Goal: Task Accomplishment & Management: Manage account settings

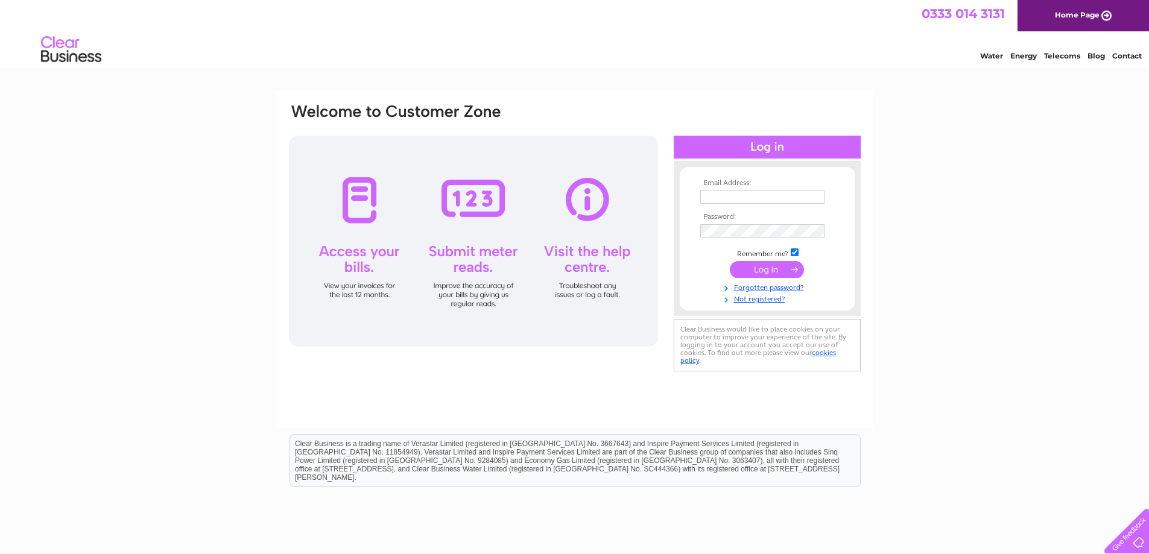
type input "[EMAIL_ADDRESS][DOMAIN_NAME]"
click at [774, 270] on input "submit" at bounding box center [767, 269] width 74 height 17
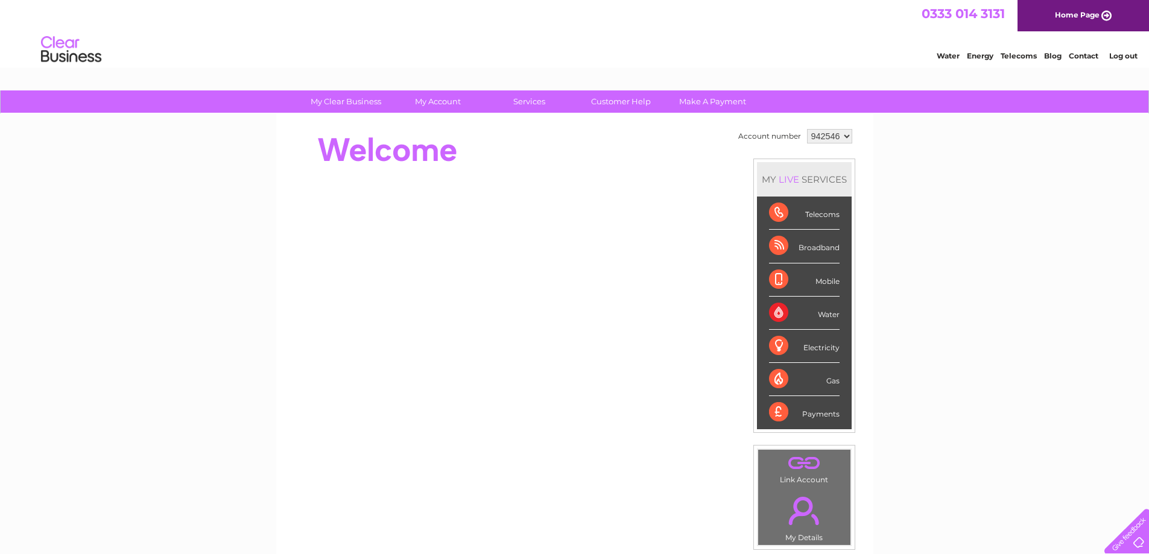
click at [828, 134] on select "942546" at bounding box center [829, 136] width 45 height 14
click at [844, 136] on select "942546" at bounding box center [829, 136] width 45 height 14
click at [820, 314] on div "Water" at bounding box center [804, 313] width 71 height 33
click at [822, 315] on div "Water" at bounding box center [804, 313] width 71 height 33
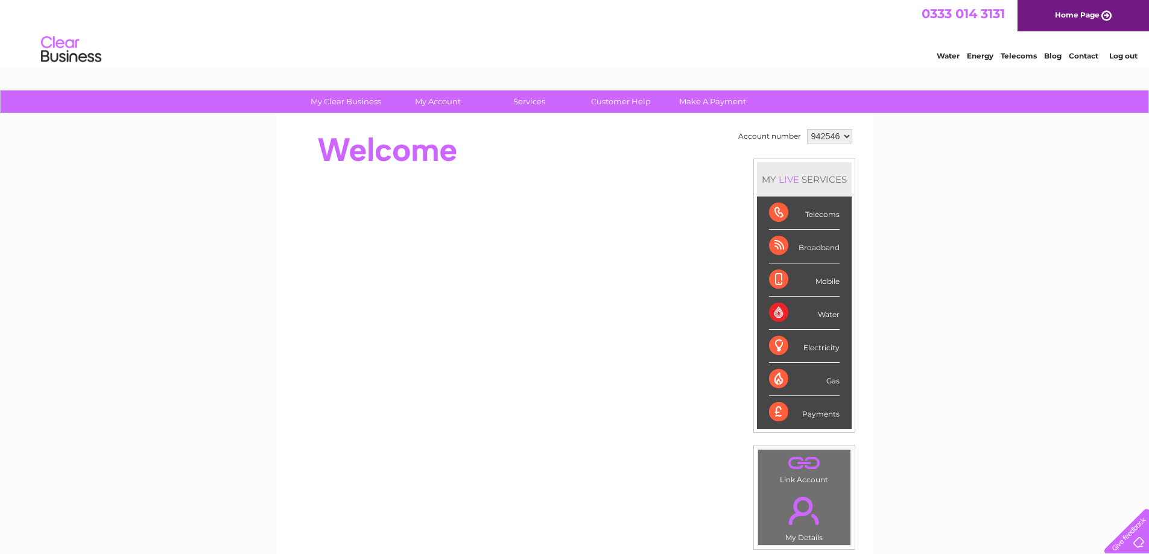
click at [825, 315] on div "Water" at bounding box center [804, 313] width 71 height 33
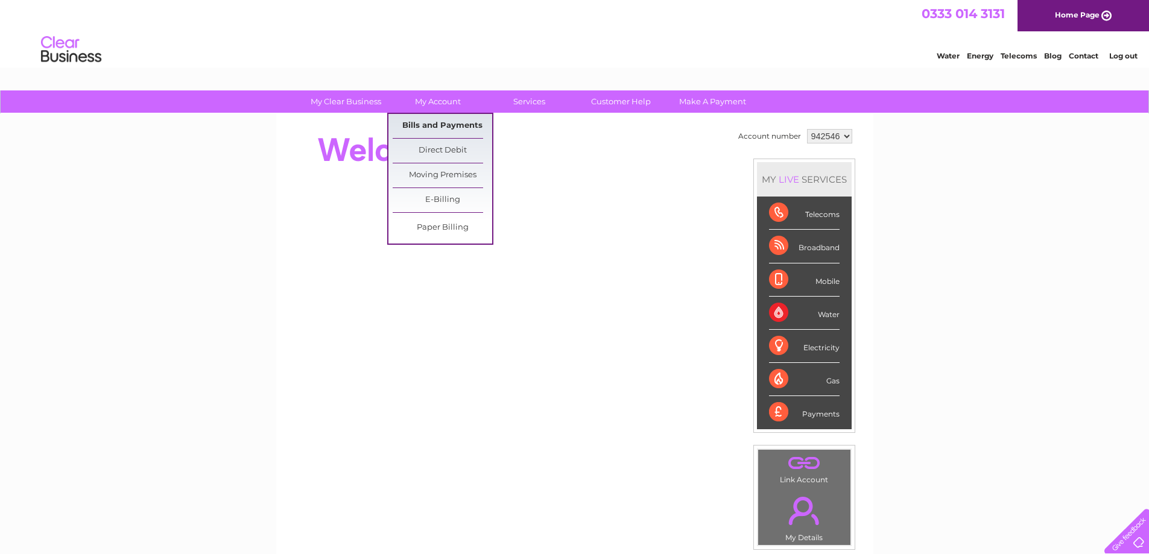
click at [428, 122] on link "Bills and Payments" at bounding box center [443, 126] width 100 height 24
click at [432, 124] on link "Bills and Payments" at bounding box center [443, 126] width 100 height 24
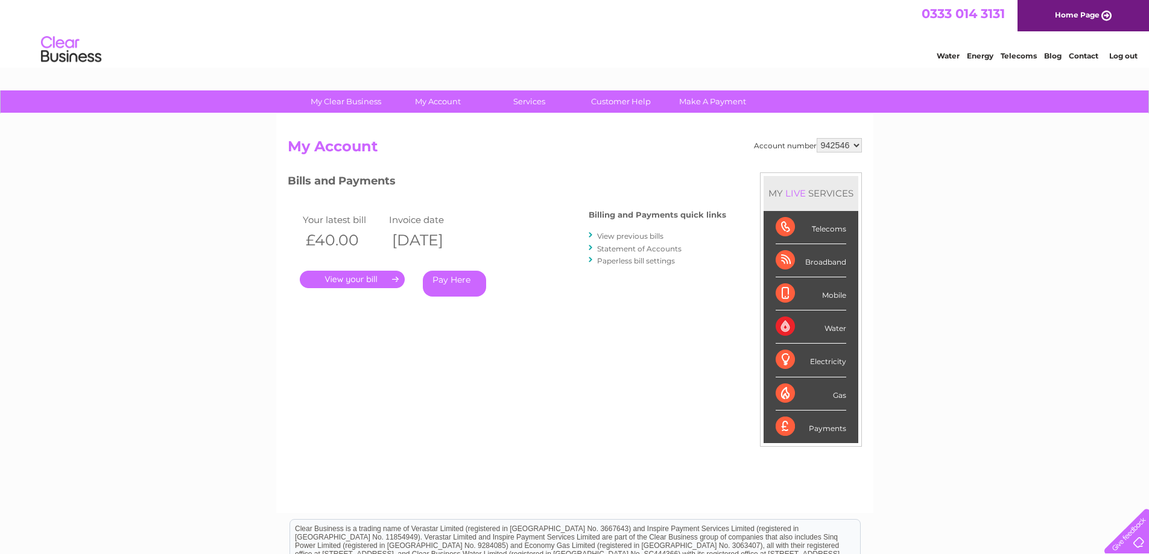
click at [1082, 217] on div "My Clear Business Login Details My Details My Preferences Link Account My Accou…" at bounding box center [574, 404] width 1149 height 629
click at [857, 148] on select "942546" at bounding box center [839, 145] width 45 height 14
click at [855, 148] on select "942546" at bounding box center [839, 145] width 45 height 14
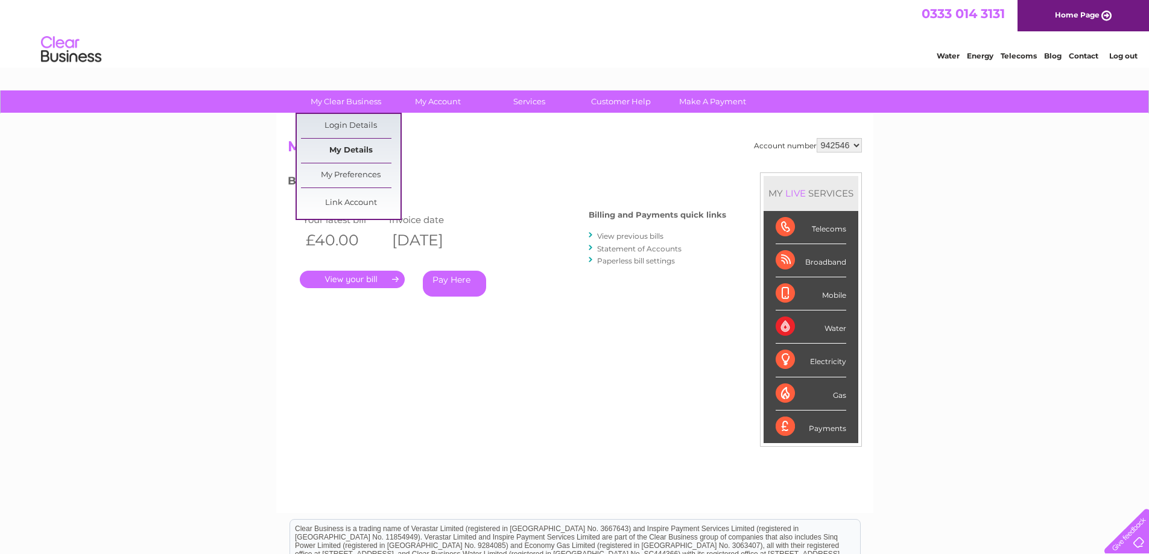
click at [335, 144] on link "My Details" at bounding box center [351, 151] width 100 height 24
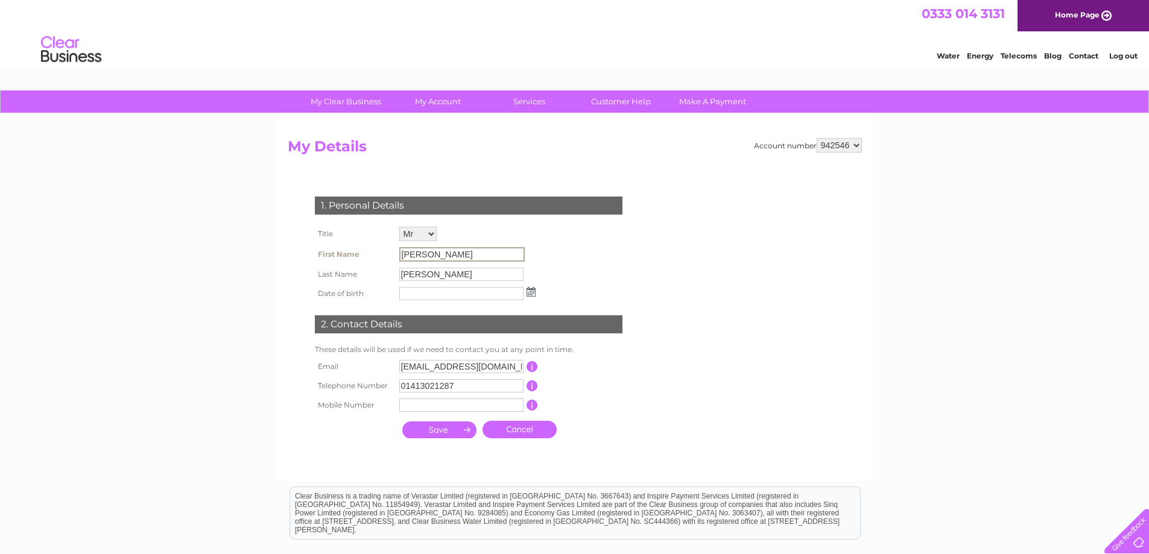
drag, startPoint x: 442, startPoint y: 252, endPoint x: 370, endPoint y: 258, distance: 72.6
click at [370, 258] on tr "First Name [PERSON_NAME]" at bounding box center [425, 254] width 227 height 21
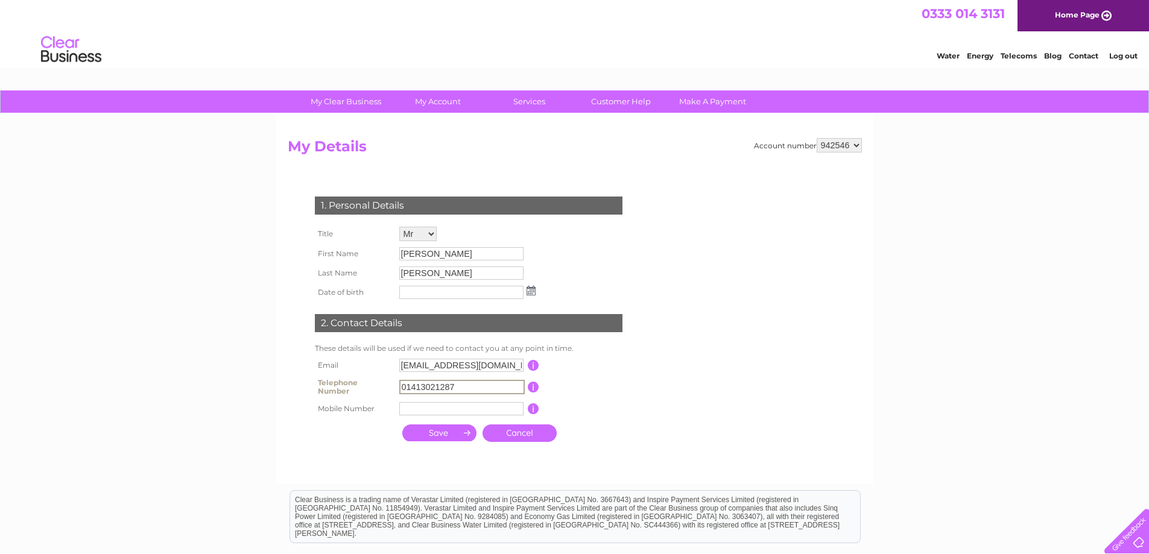
click at [457, 385] on input "01413021287" at bounding box center [461, 387] width 125 height 14
type input "01413021299"
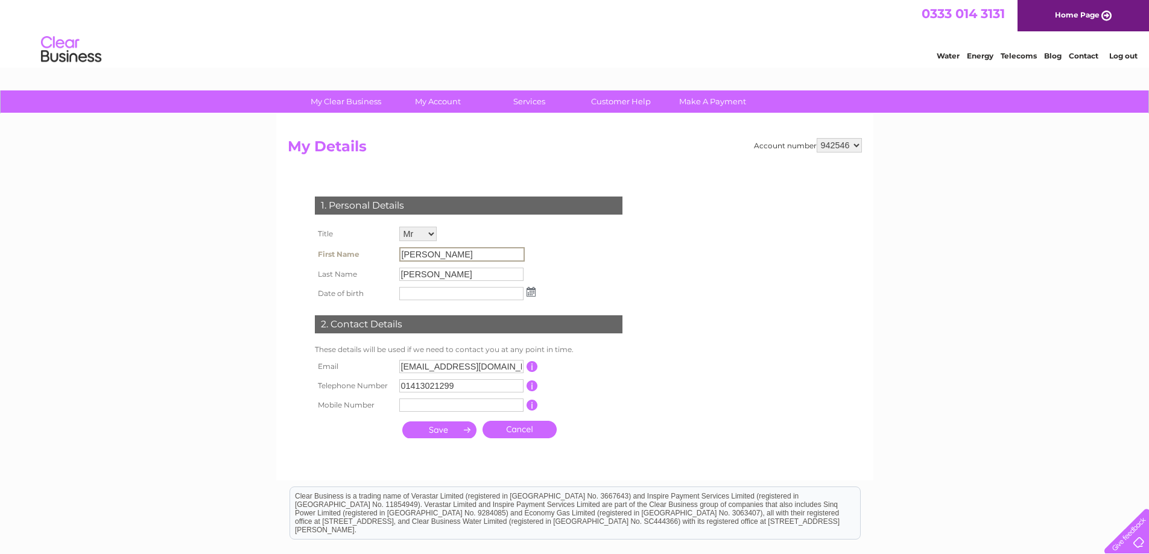
click at [462, 250] on input "Daniel" at bounding box center [461, 254] width 125 height 14
click at [428, 238] on select "Mr Mrs Ms Miss Dr Rev Prof Other" at bounding box center [418, 235] width 39 height 16
click at [399, 227] on select "Mr Mrs Ms Miss Dr Rev Prof Other" at bounding box center [418, 235] width 39 height 16
click at [417, 257] on input "Daniel" at bounding box center [461, 254] width 125 height 14
drag, startPoint x: 430, startPoint y: 253, endPoint x: 382, endPoint y: 253, distance: 47.7
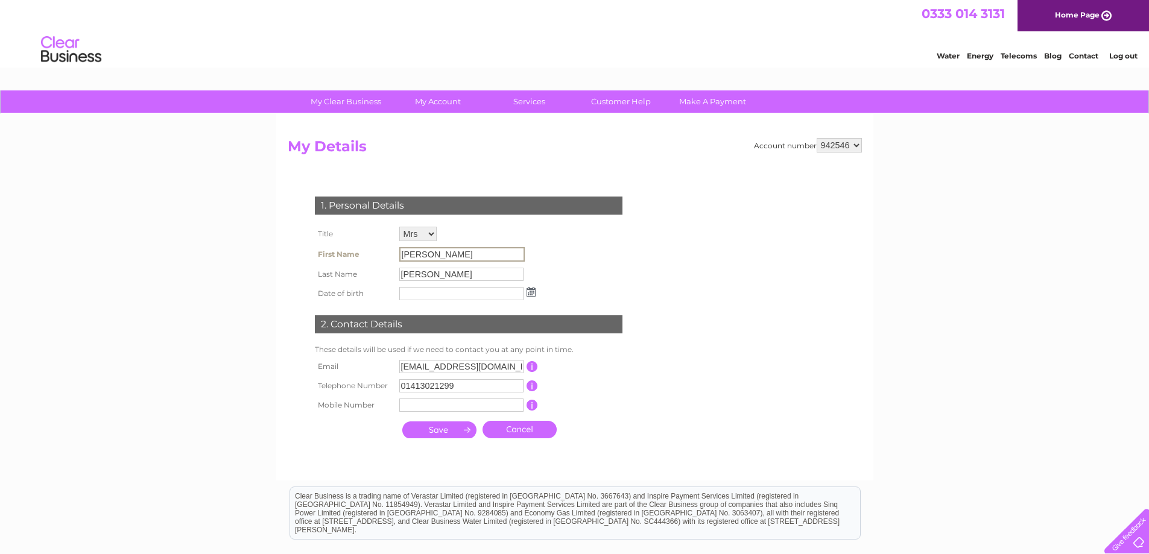
click at [382, 253] on tr "First Name Daniel" at bounding box center [425, 254] width 227 height 21
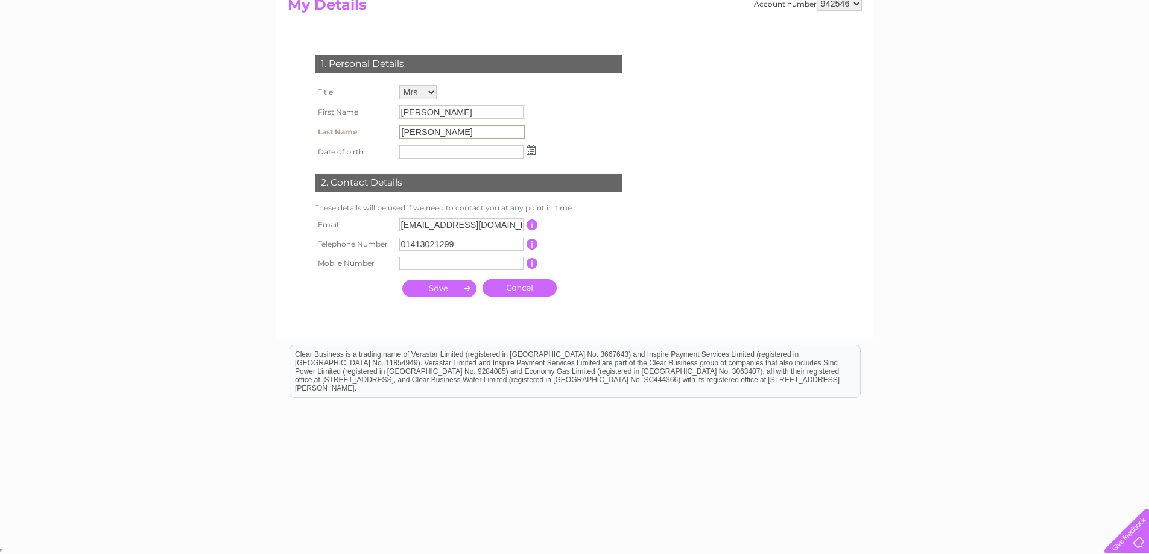
click at [435, 133] on input "Miller" at bounding box center [461, 132] width 125 height 14
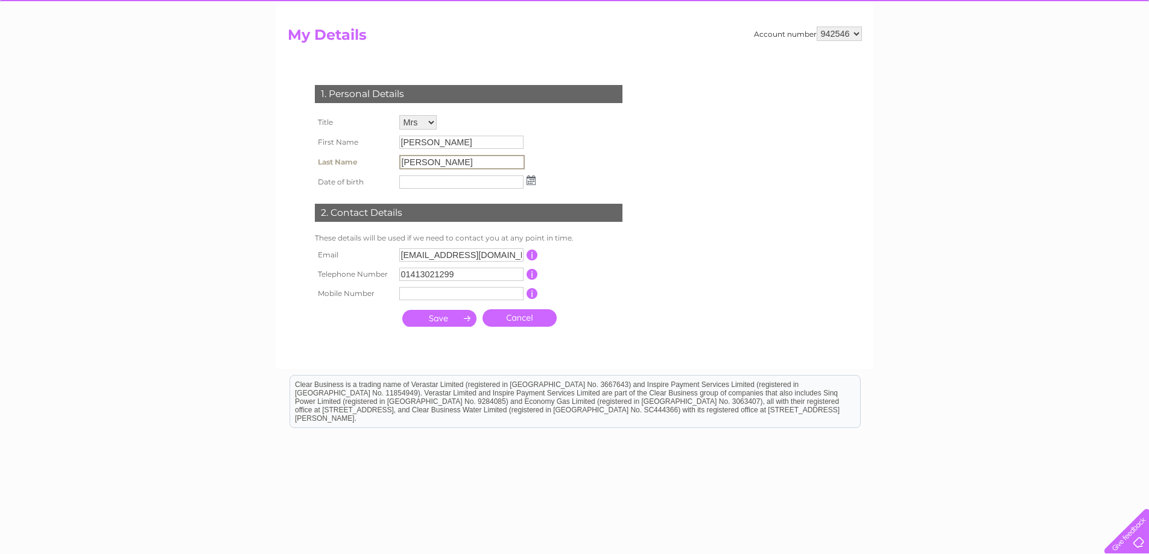
scroll to position [81, 0]
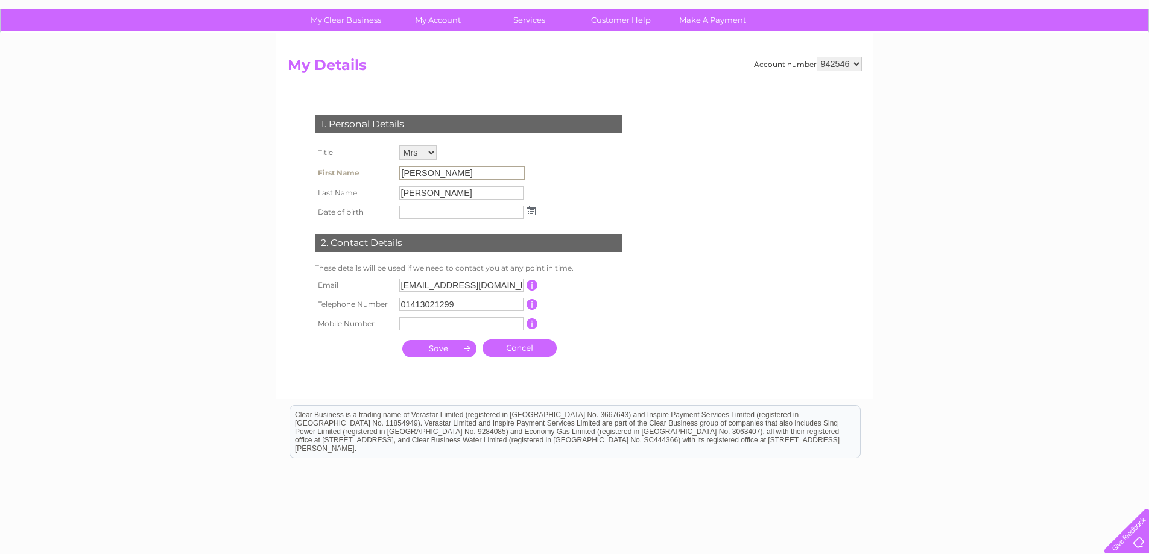
click at [434, 173] on input "[PERSON_NAME]" at bounding box center [461, 173] width 125 height 14
drag, startPoint x: 434, startPoint y: 173, endPoint x: 397, endPoint y: 172, distance: 36.8
click at [397, 172] on td "[PERSON_NAME]" at bounding box center [467, 173] width 142 height 21
click at [402, 171] on td "[PERSON_NAME]" at bounding box center [467, 172] width 142 height 19
click at [428, 171] on input "[PERSON_NAME]" at bounding box center [461, 173] width 125 height 14
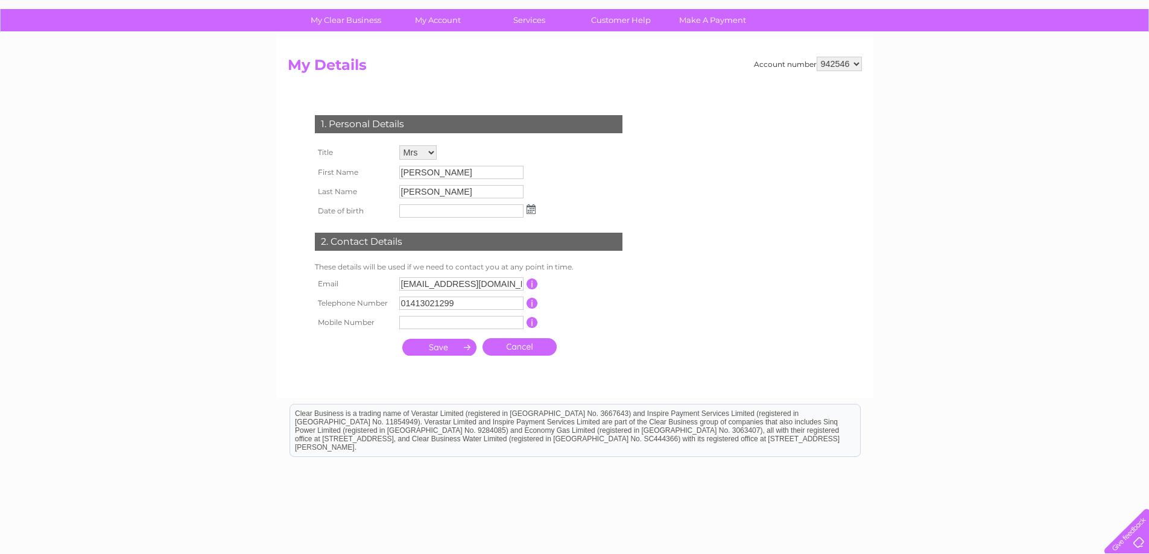
drag, startPoint x: 477, startPoint y: 221, endPoint x: 439, endPoint y: 169, distance: 64.3
click at [475, 220] on td at bounding box center [467, 210] width 142 height 19
click at [422, 148] on select "Mr Mrs Ms Miss Dr Rev Prof Other" at bounding box center [417, 152] width 37 height 14
select select "Mr"
click at [399, 145] on select "Mr Mrs Ms Miss Dr Rev Prof Other" at bounding box center [418, 153] width 39 height 16
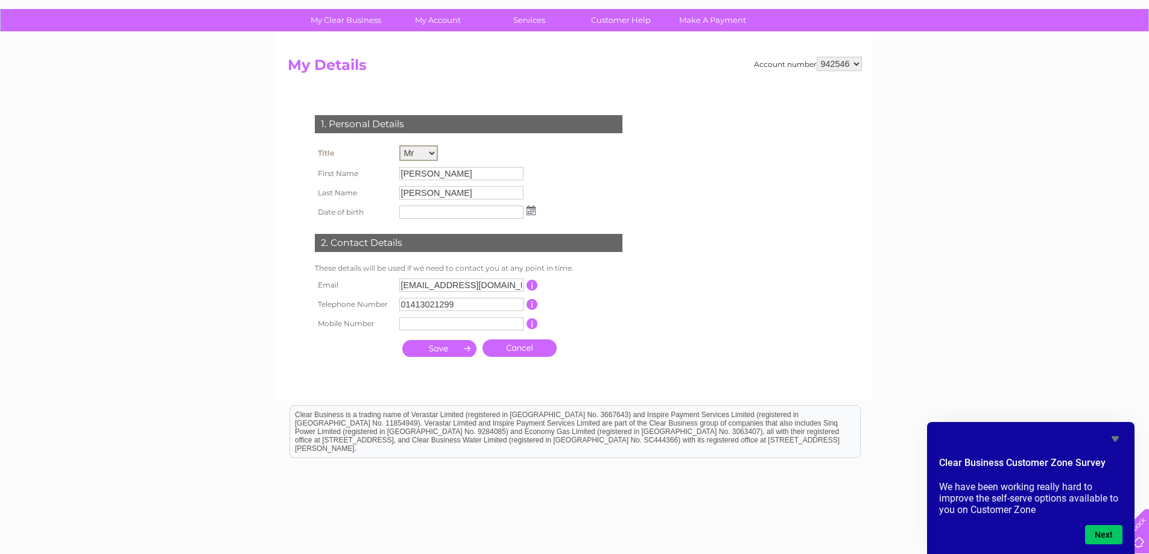
click at [454, 203] on td at bounding box center [467, 212] width 142 height 19
click at [448, 185] on td "[PERSON_NAME]" at bounding box center [467, 191] width 142 height 19
click at [443, 191] on input "Miller" at bounding box center [461, 192] width 125 height 14
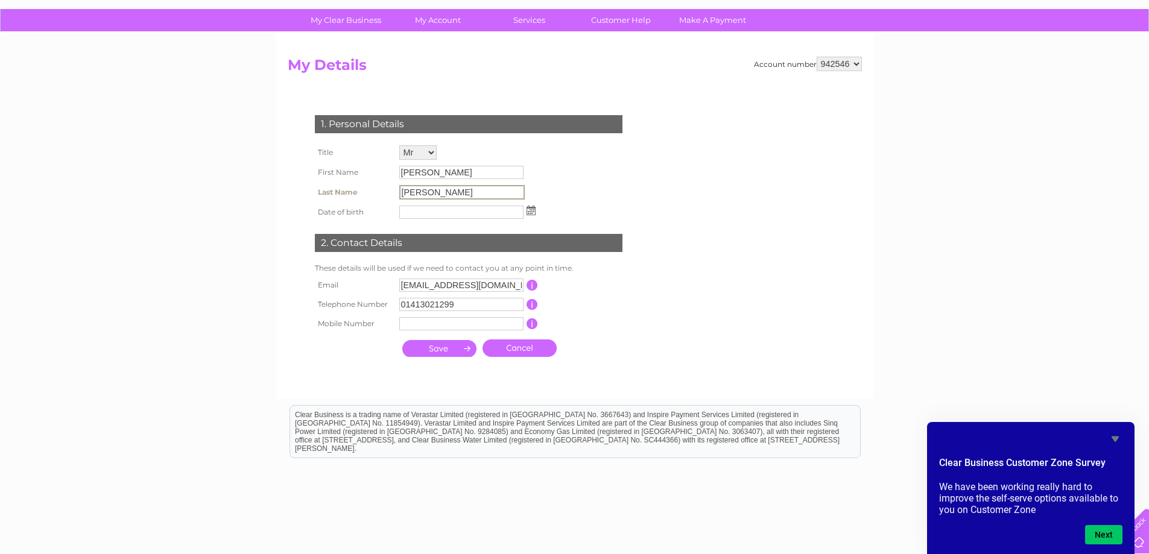
click at [457, 345] on input "submit" at bounding box center [439, 348] width 74 height 17
click at [458, 350] on input "submit" at bounding box center [439, 348] width 74 height 17
click at [463, 350] on input "submit" at bounding box center [439, 348] width 74 height 17
click at [465, 329] on input "text" at bounding box center [461, 324] width 125 height 14
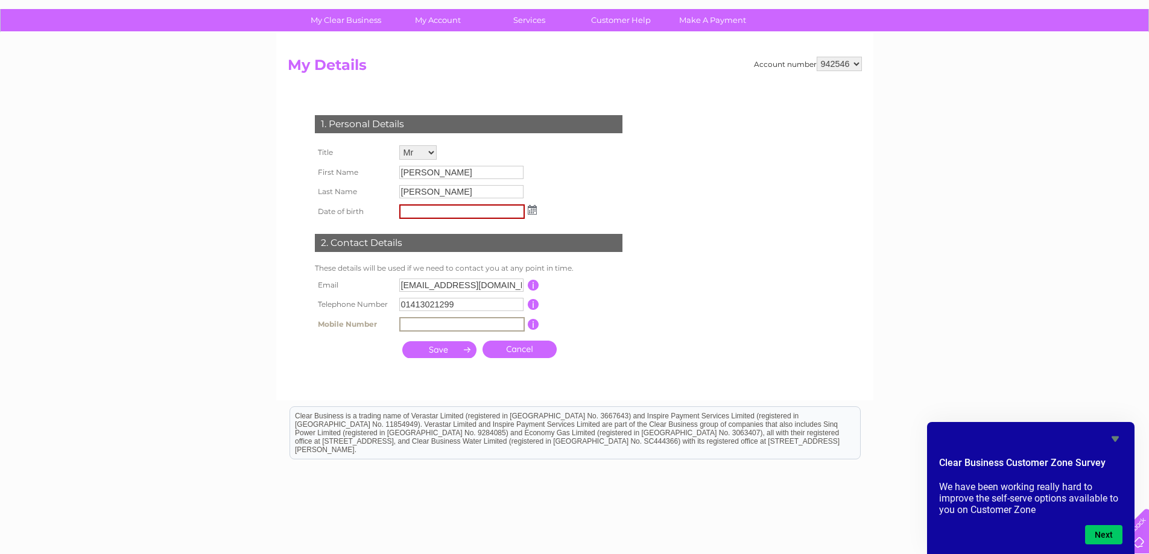
click at [413, 350] on input "submit" at bounding box center [439, 349] width 74 height 17
click at [431, 344] on input "submit" at bounding box center [439, 348] width 74 height 17
click at [448, 344] on input "submit" at bounding box center [439, 348] width 74 height 17
click at [459, 346] on input "submit" at bounding box center [439, 348] width 74 height 17
click at [460, 346] on input "submit" at bounding box center [439, 348] width 74 height 17
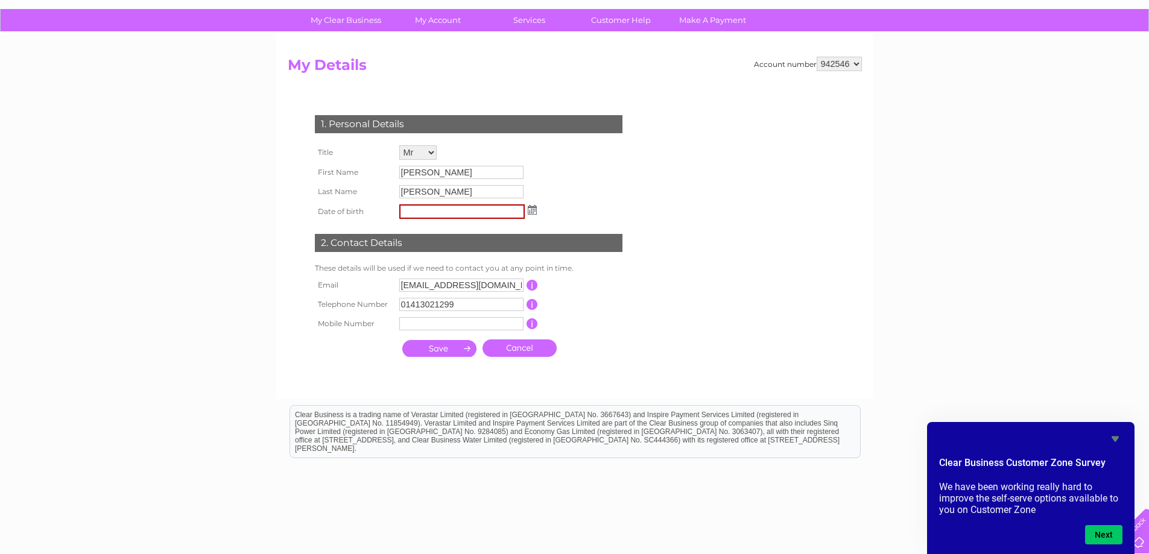
click at [460, 346] on input "submit" at bounding box center [439, 348] width 74 height 17
click at [461, 346] on input "submit" at bounding box center [439, 348] width 74 height 17
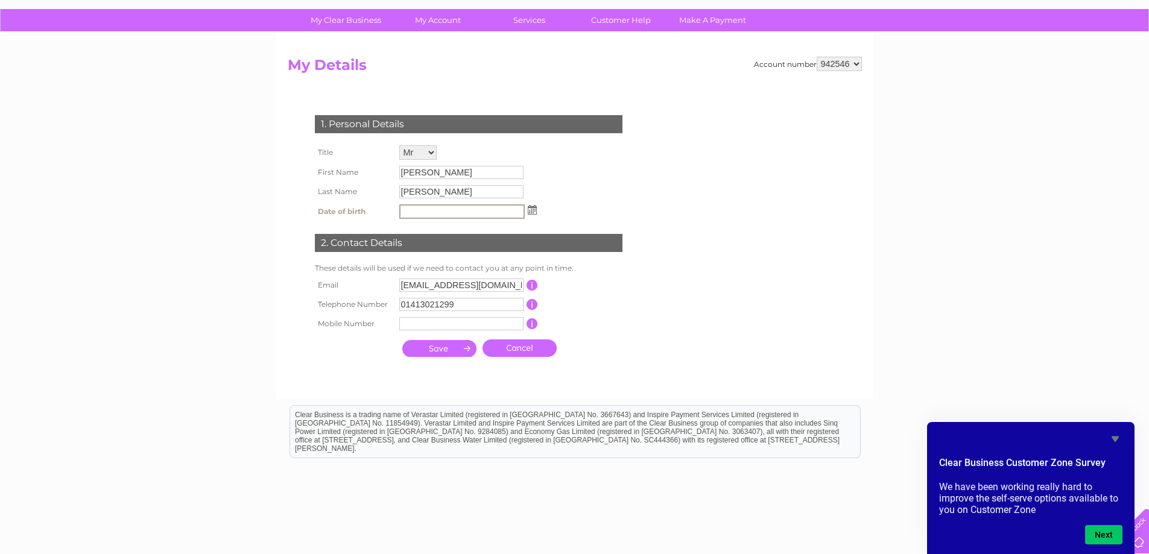
click at [461, 346] on input "submit" at bounding box center [439, 348] width 74 height 17
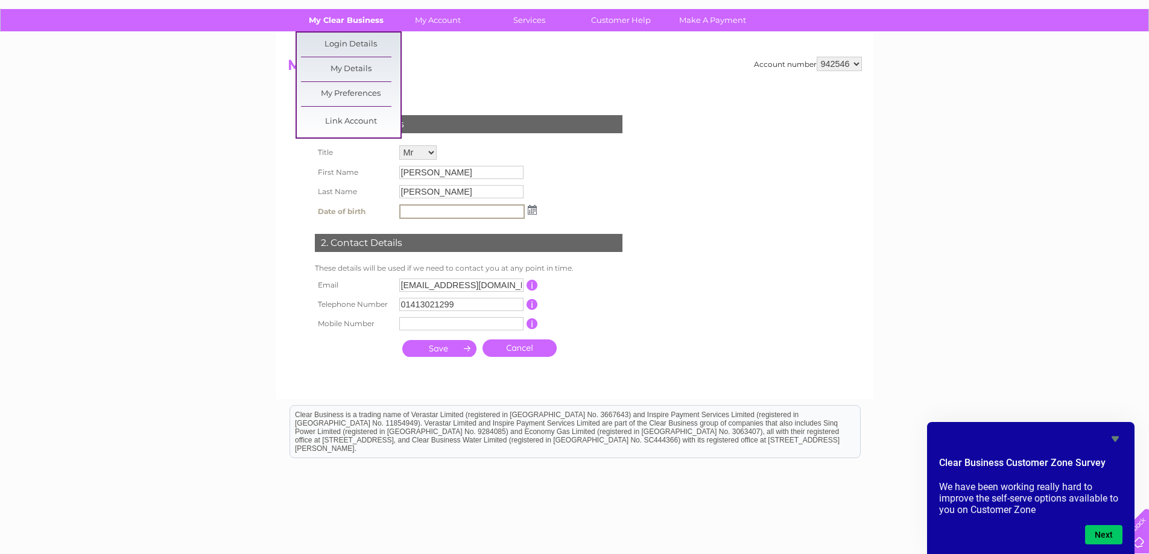
click at [352, 15] on link "My Clear Business" at bounding box center [346, 20] width 100 height 22
click at [346, 124] on link "Link Account" at bounding box center [351, 122] width 100 height 24
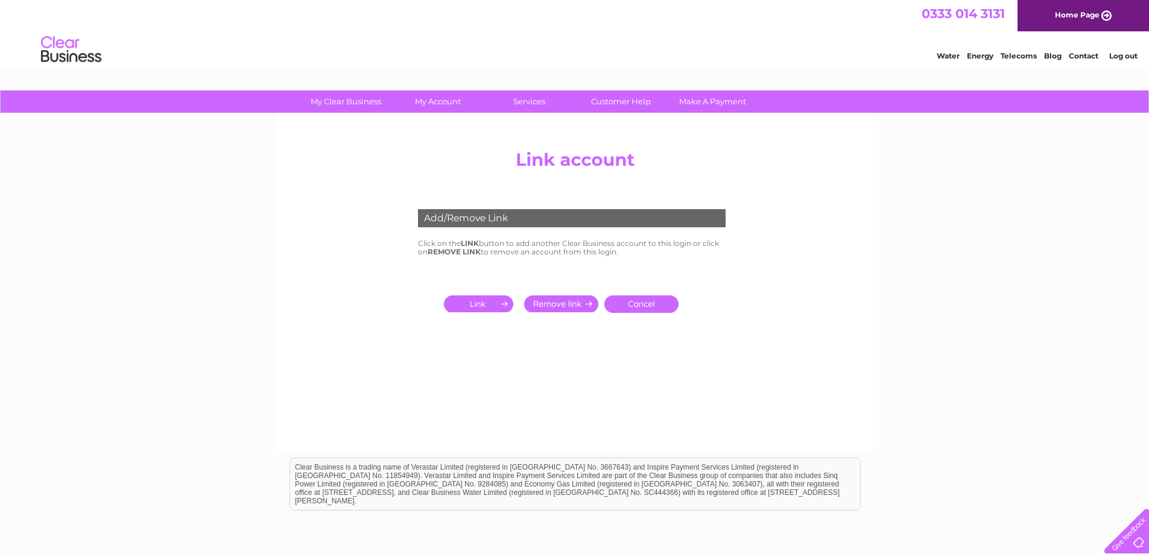
click at [478, 303] on input "submit" at bounding box center [481, 304] width 74 height 17
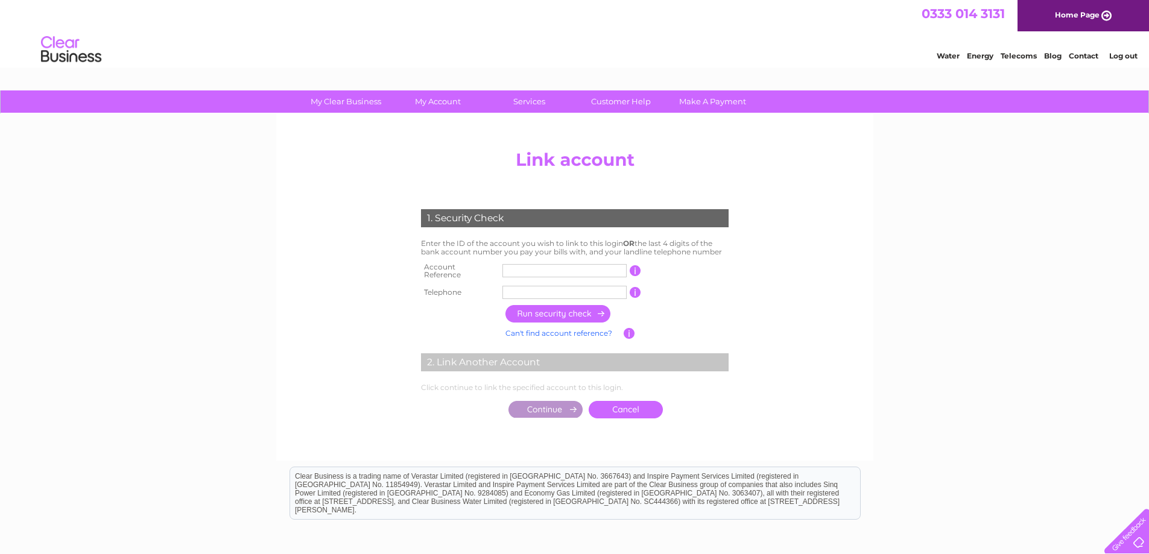
click at [521, 267] on input "text" at bounding box center [564, 270] width 124 height 13
type input "943689"
click at [536, 286] on input "text" at bounding box center [564, 292] width 124 height 13
click at [575, 312] on input "button" at bounding box center [558, 313] width 106 height 17
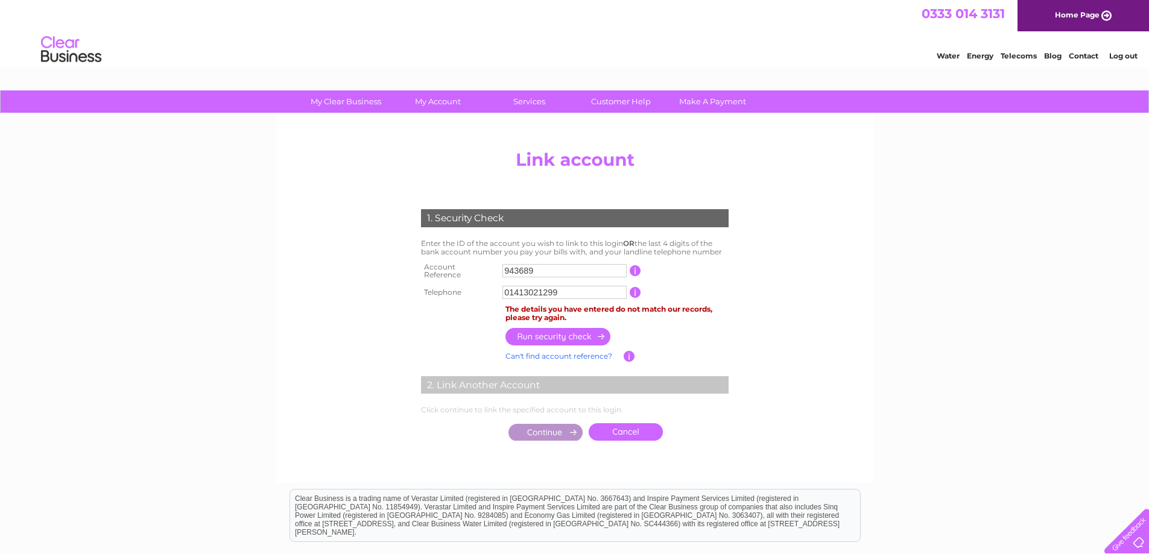
drag, startPoint x: 562, startPoint y: 286, endPoint x: 480, endPoint y: 287, distance: 82.0
click at [480, 287] on tr "Telephone 01413021299 1 of the landline telephone numbers you have given us" at bounding box center [575, 292] width 314 height 19
click at [544, 328] on input "button" at bounding box center [558, 336] width 106 height 17
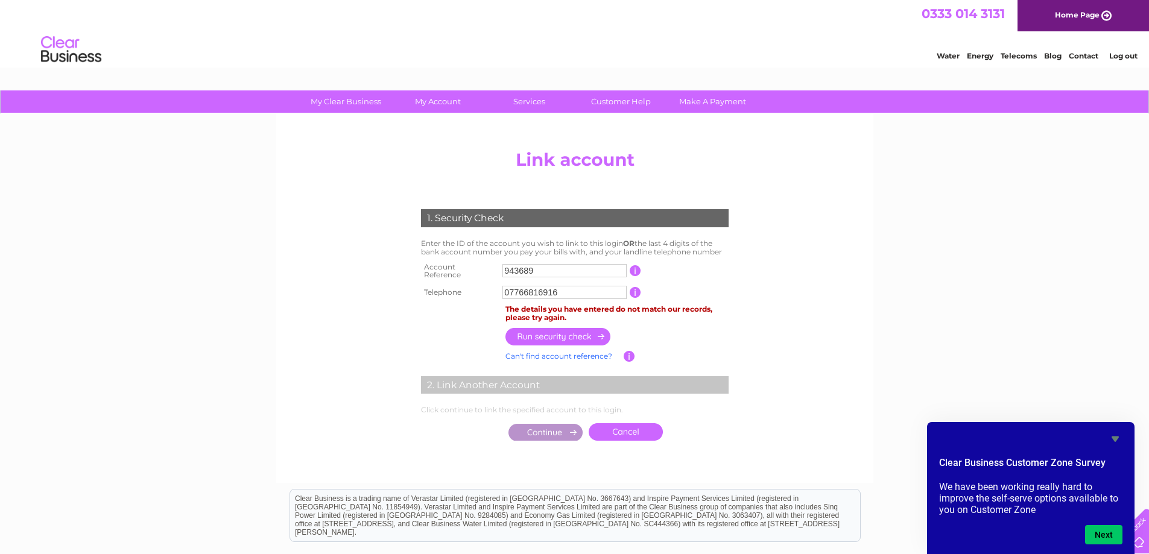
drag, startPoint x: 562, startPoint y: 294, endPoint x: 480, endPoint y: 294, distance: 82.0
click at [487, 294] on tr "Telephone 07766816916 1 of the landline telephone numbers you have given us" at bounding box center [575, 292] width 314 height 19
click at [538, 330] on input "button" at bounding box center [558, 336] width 106 height 17
click at [566, 286] on input "01413021297" at bounding box center [564, 292] width 124 height 13
drag, startPoint x: 566, startPoint y: 285, endPoint x: 527, endPoint y: 287, distance: 38.6
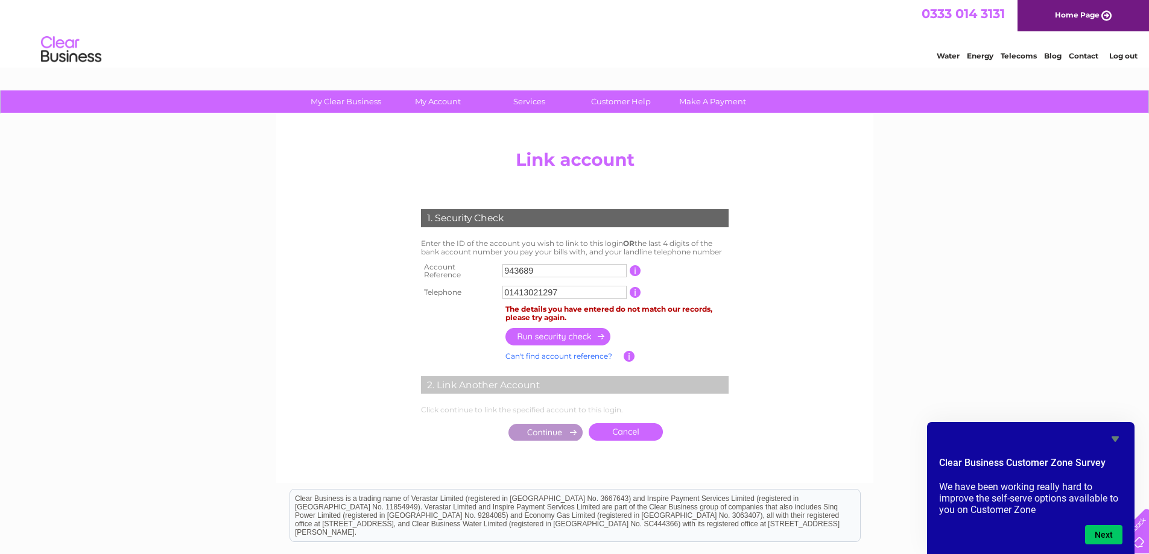
click at [527, 287] on input "01413021297" at bounding box center [564, 292] width 124 height 13
click at [563, 334] on input "button" at bounding box center [558, 336] width 106 height 17
click at [560, 292] on input "01413329225" at bounding box center [564, 292] width 124 height 13
type input "01413021258"
click at [571, 328] on input "button" at bounding box center [558, 336] width 106 height 17
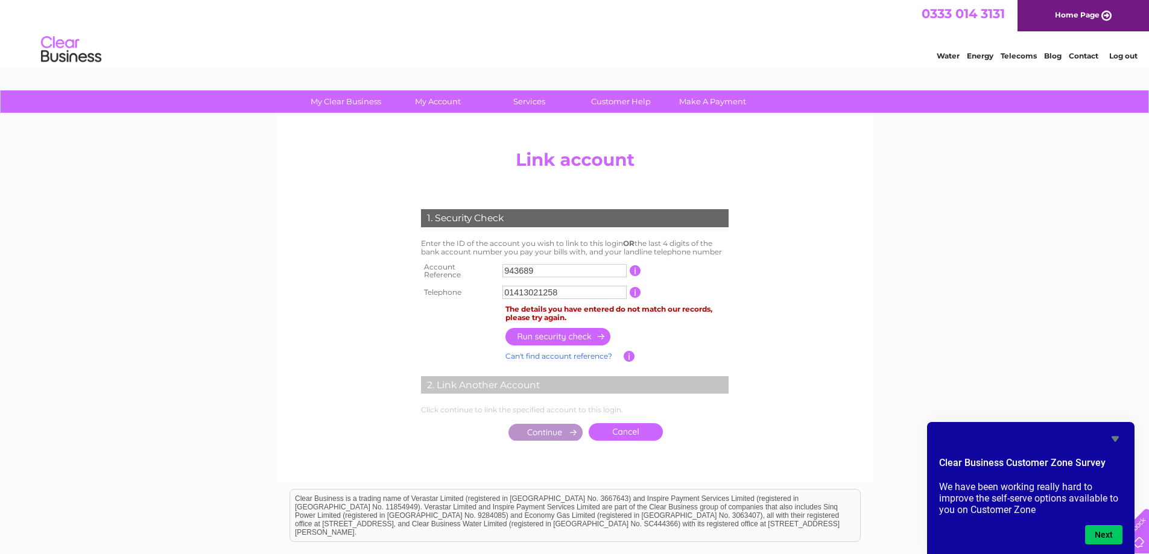
click at [589, 286] on input "01413021258" at bounding box center [564, 292] width 124 height 13
click at [632, 289] on input "button" at bounding box center [635, 292] width 11 height 11
click at [636, 289] on input "button" at bounding box center [635, 292] width 11 height 11
click at [637, 288] on input "button" at bounding box center [635, 292] width 11 height 11
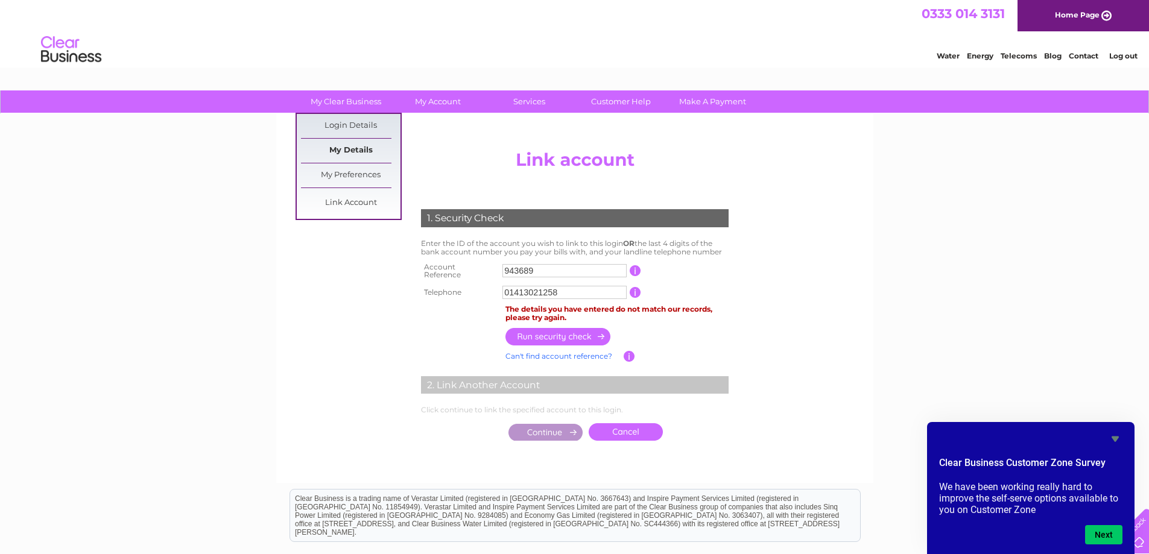
click at [335, 151] on link "My Details" at bounding box center [351, 151] width 100 height 24
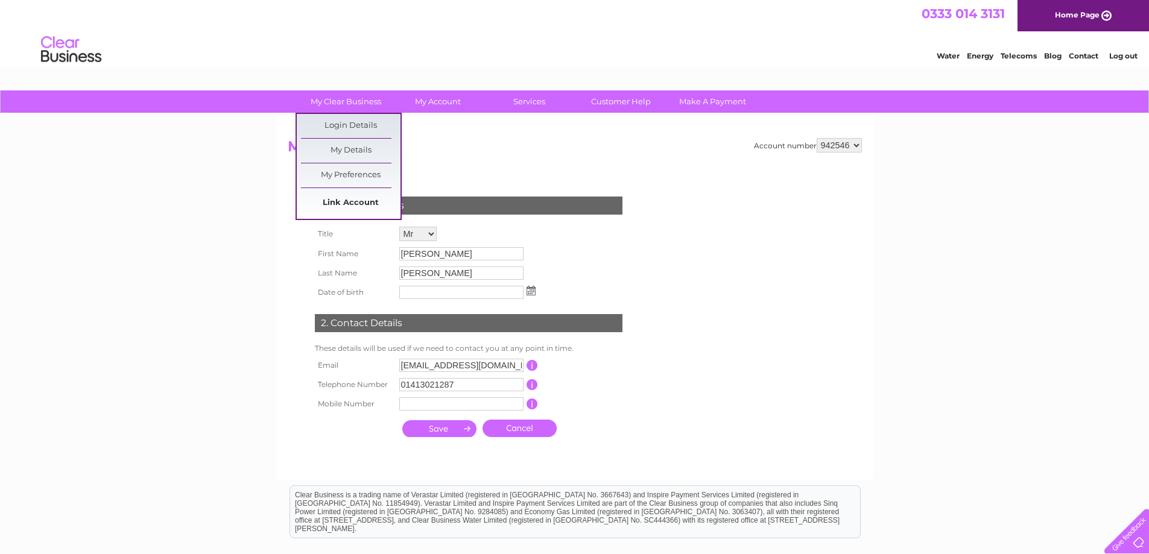
click at [344, 209] on link "Link Account" at bounding box center [351, 203] width 100 height 24
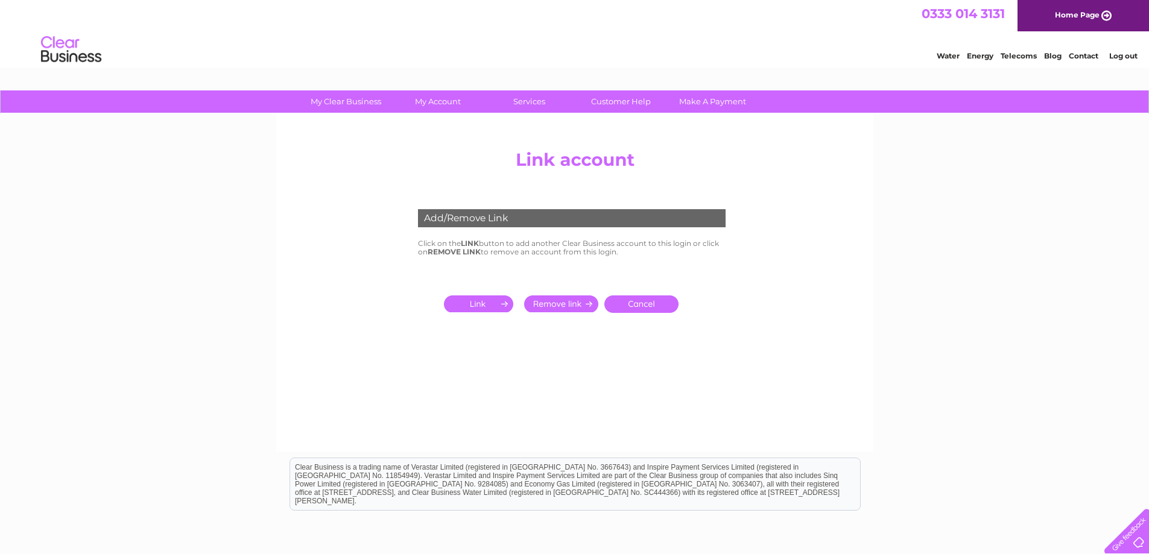
click at [487, 300] on input "submit" at bounding box center [481, 304] width 74 height 17
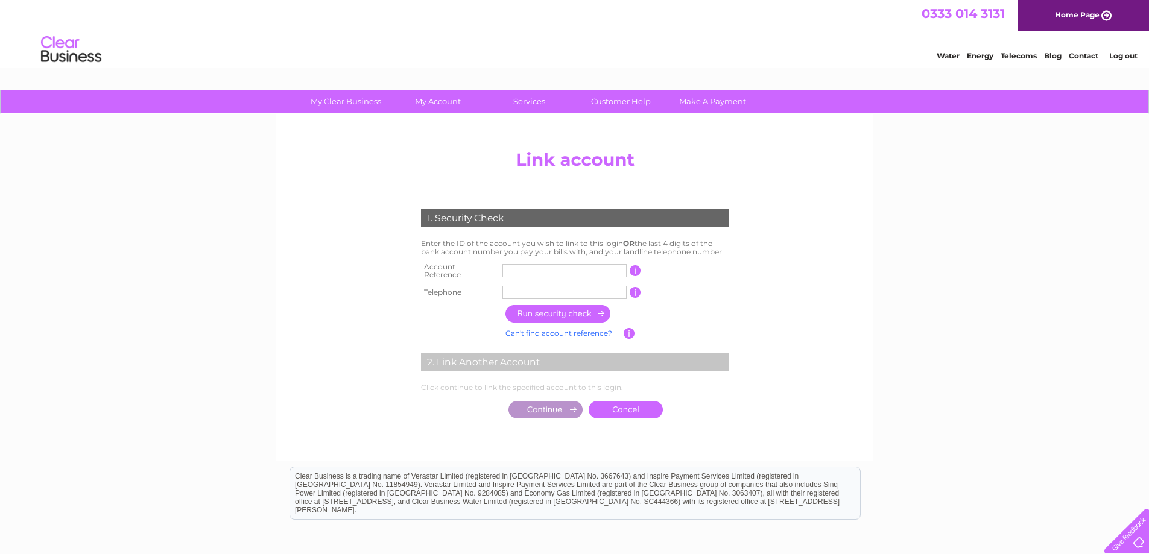
click at [529, 270] on input "text" at bounding box center [564, 270] width 124 height 13
type input "943689"
click at [532, 286] on input "text" at bounding box center [564, 292] width 124 height 13
type input "01413021287"
click at [553, 309] on input "button" at bounding box center [558, 313] width 106 height 17
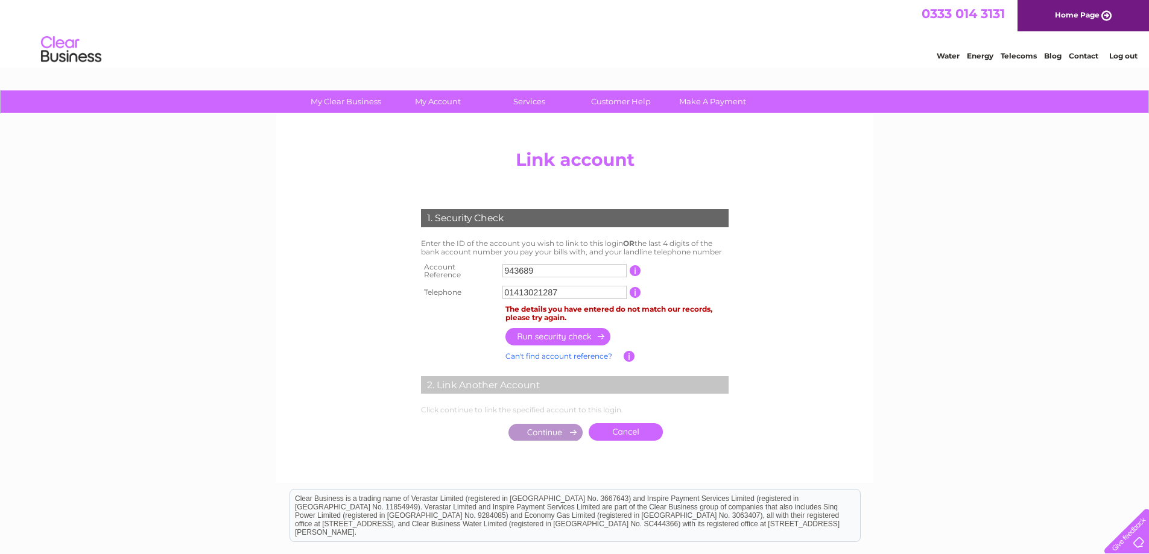
click at [639, 290] on input "button" at bounding box center [635, 292] width 11 height 11
click at [635, 290] on input "button" at bounding box center [635, 292] width 11 height 11
click at [637, 290] on input "button" at bounding box center [635, 292] width 11 height 11
click at [638, 289] on input "button" at bounding box center [635, 292] width 11 height 11
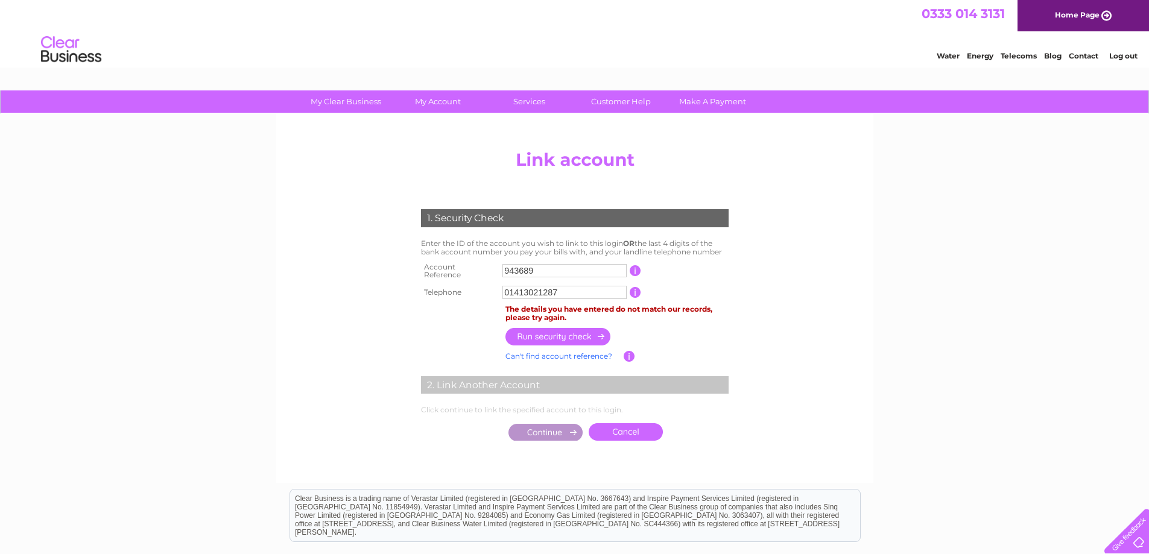
click at [632, 287] on input "button" at bounding box center [635, 292] width 11 height 11
click at [635, 287] on input "button" at bounding box center [635, 292] width 11 height 11
click at [632, 287] on input "button" at bounding box center [635, 292] width 11 height 11
click at [635, 287] on input "button" at bounding box center [635, 292] width 11 height 11
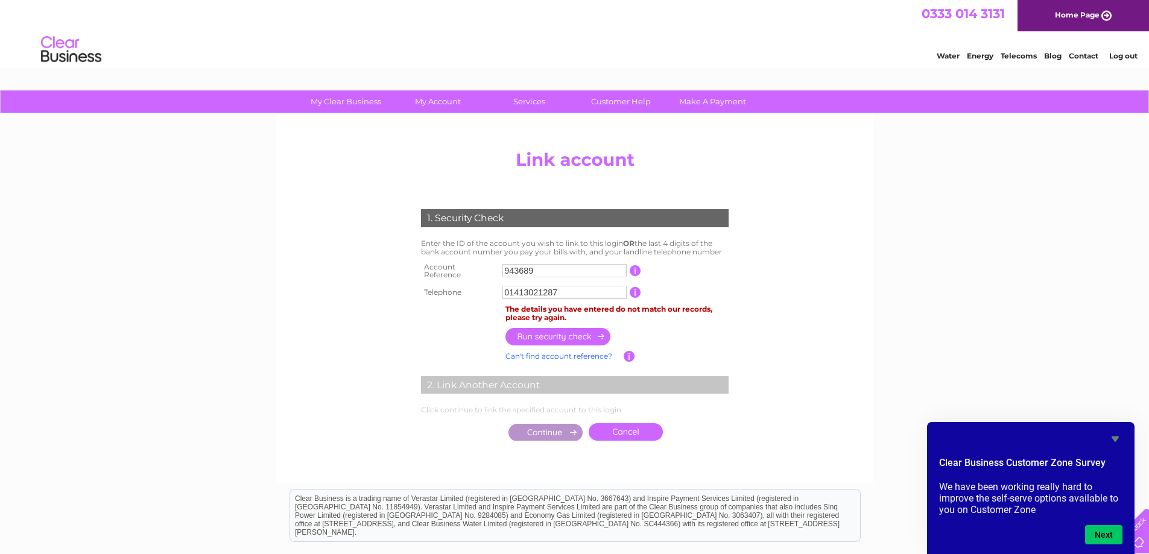
click at [569, 328] on input "button" at bounding box center [558, 336] width 106 height 17
click at [629, 351] on input "button" at bounding box center [629, 356] width 11 height 11
click at [622, 423] on link "Cancel" at bounding box center [626, 431] width 74 height 17
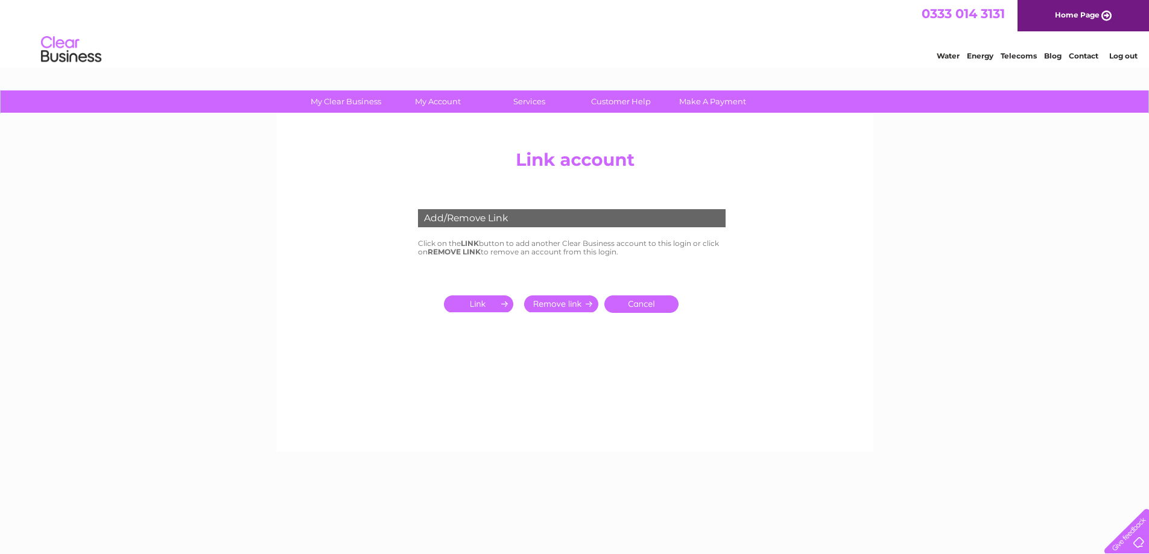
click at [621, 425] on div "Add/Remove Link Click on the LINK button to add another Clear Business account …" at bounding box center [574, 283] width 597 height 338
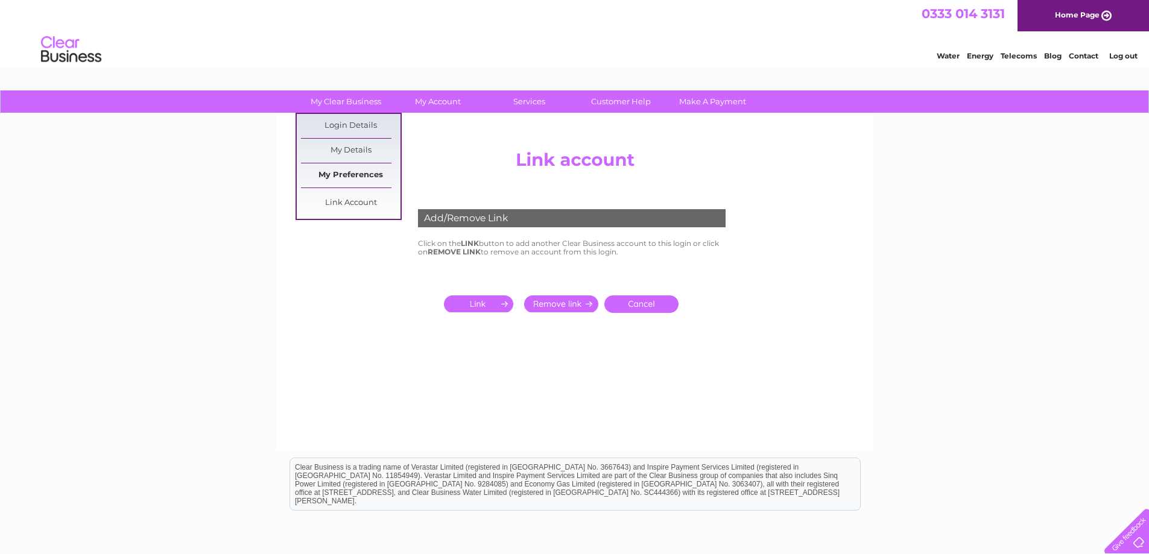
click at [346, 173] on link "My Preferences" at bounding box center [351, 175] width 100 height 24
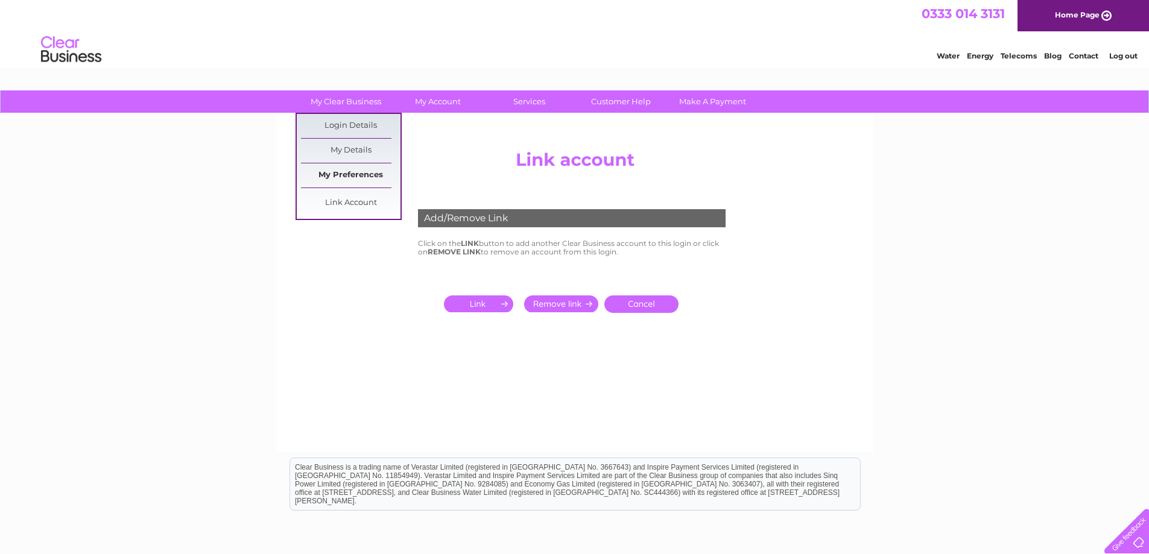
click at [346, 173] on link "My Preferences" at bounding box center [351, 175] width 100 height 24
click at [339, 173] on link "My Preferences" at bounding box center [351, 175] width 100 height 24
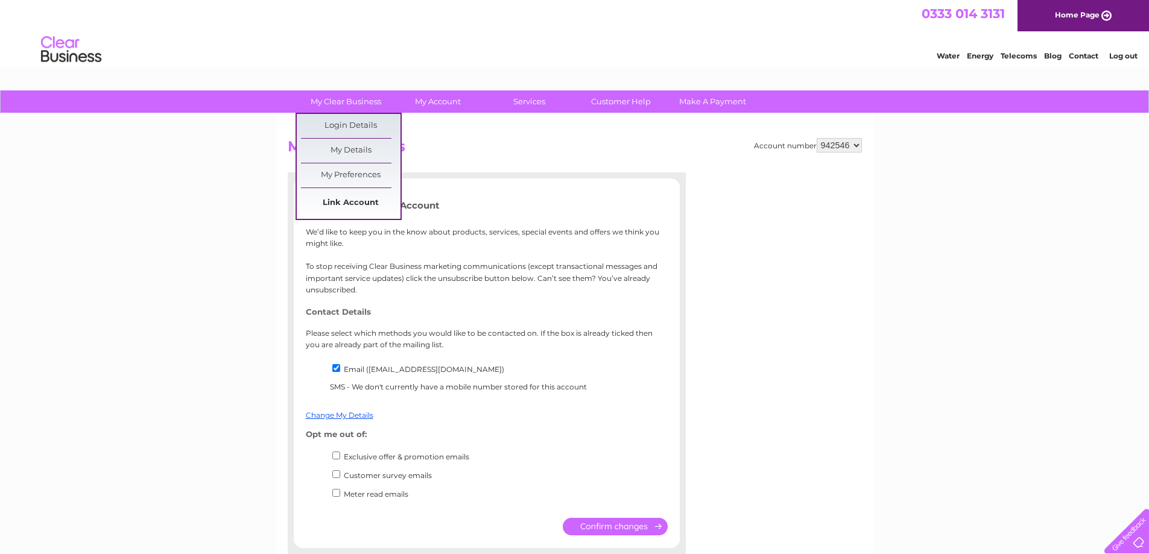
click at [354, 206] on link "Link Account" at bounding box center [351, 203] width 100 height 24
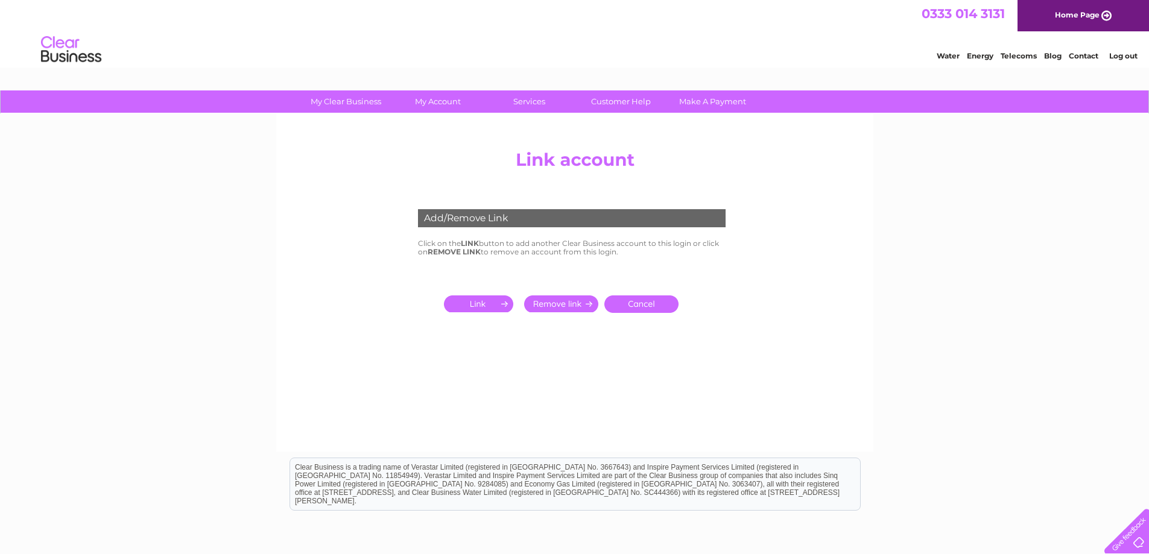
click at [487, 304] on input "submit" at bounding box center [481, 304] width 74 height 17
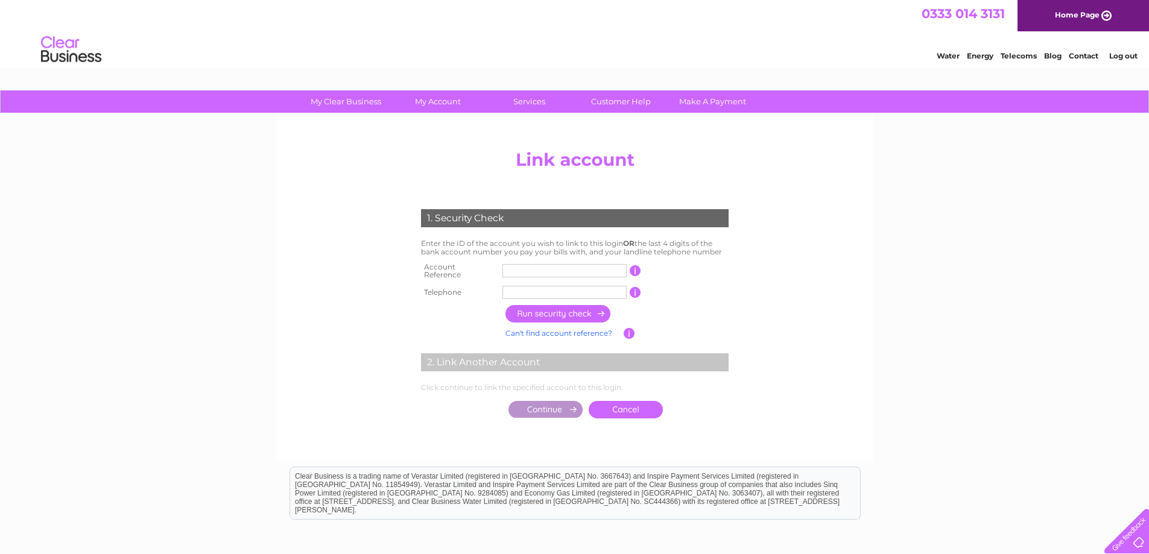
click at [536, 264] on input "text" at bounding box center [564, 270] width 124 height 13
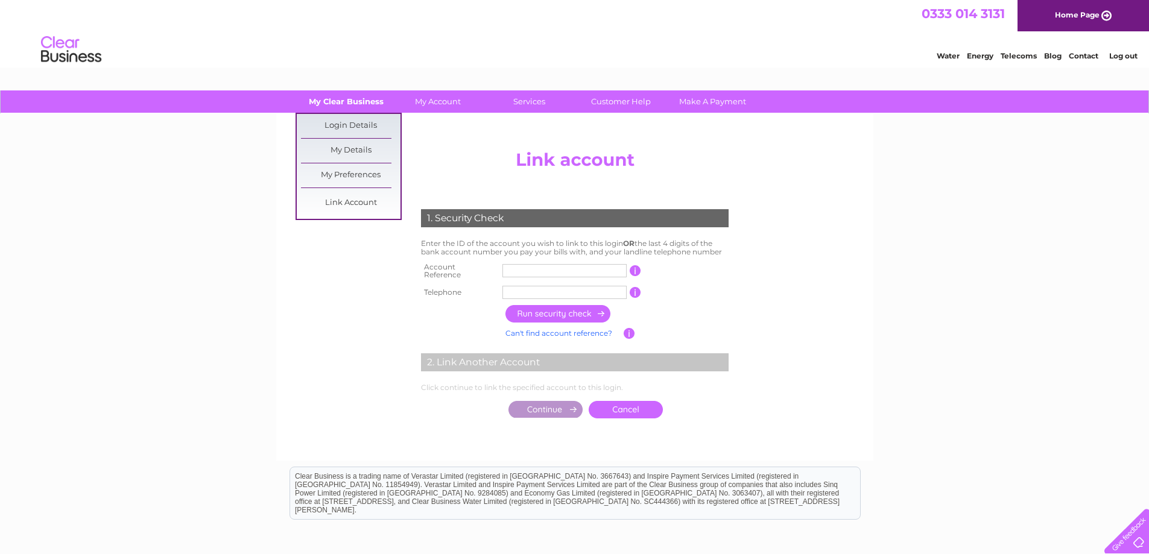
click at [352, 106] on link "My Clear Business" at bounding box center [346, 101] width 100 height 22
click at [356, 155] on link "My Details" at bounding box center [351, 151] width 100 height 24
click at [356, 153] on link "My Details" at bounding box center [351, 151] width 100 height 24
click at [356, 151] on link "My Details" at bounding box center [351, 151] width 100 height 24
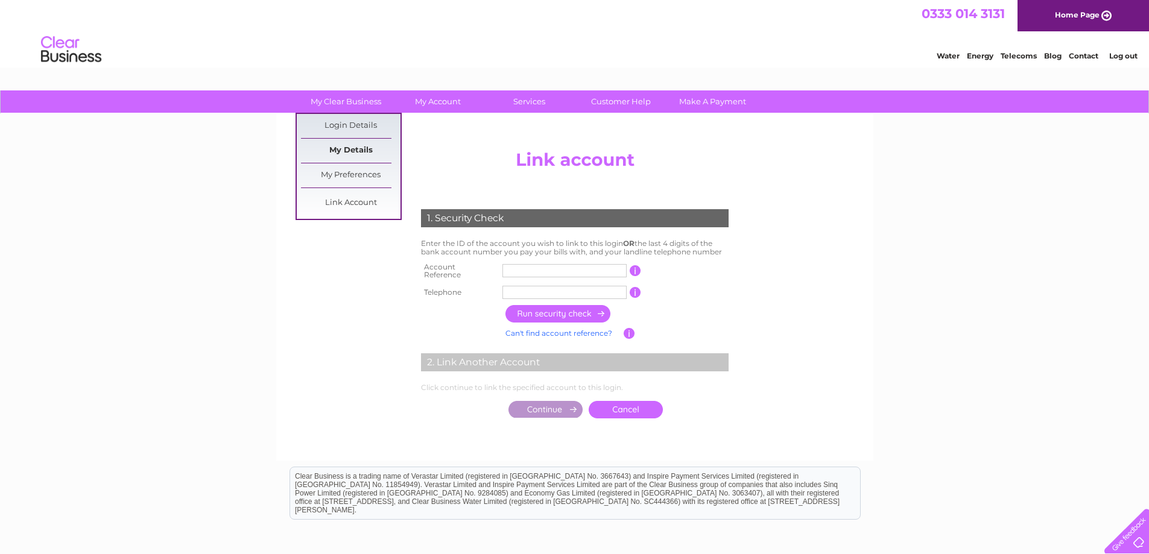
click at [356, 148] on link "My Details" at bounding box center [351, 151] width 100 height 24
click at [1069, 60] on link "Login Details" at bounding box center [1084, 54] width 30 height 12
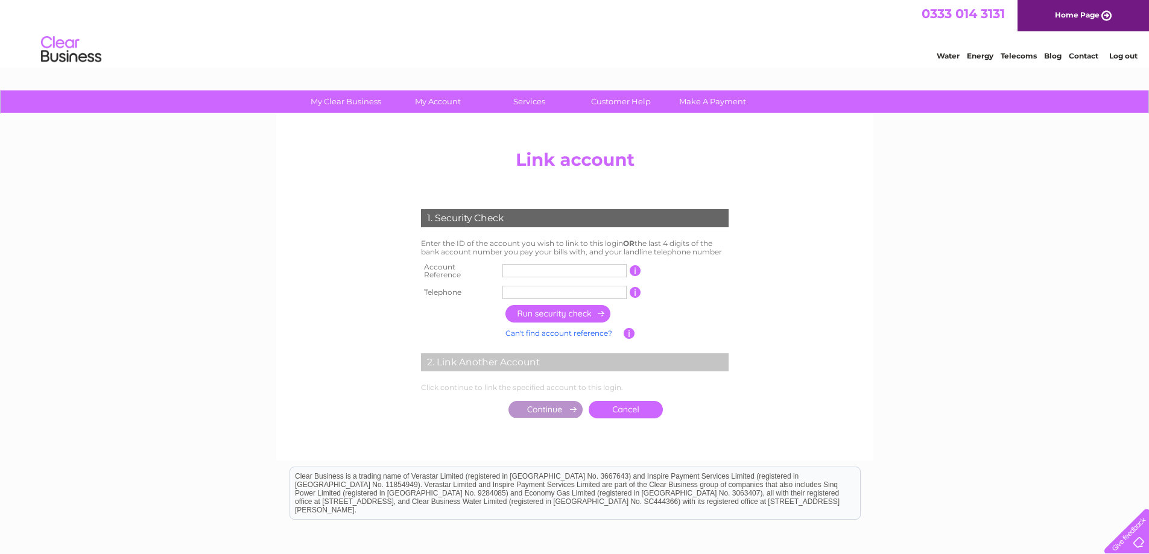
click at [420, 126] on div "Add/Remove Link Click on the LINK button to add another Clear Business account …" at bounding box center [574, 287] width 597 height 347
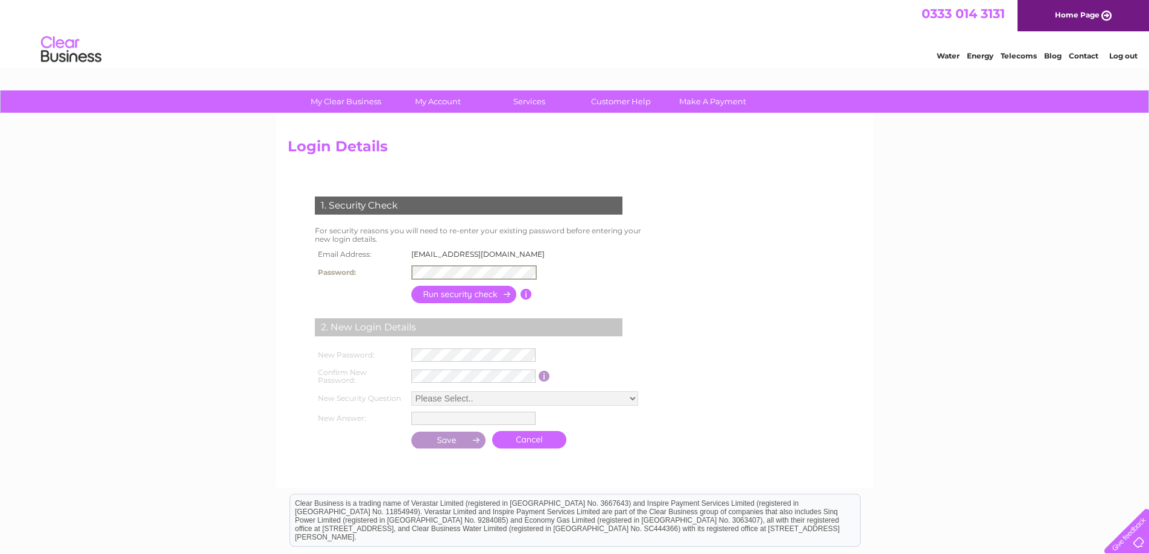
click at [474, 295] on input "button" at bounding box center [464, 294] width 106 height 17
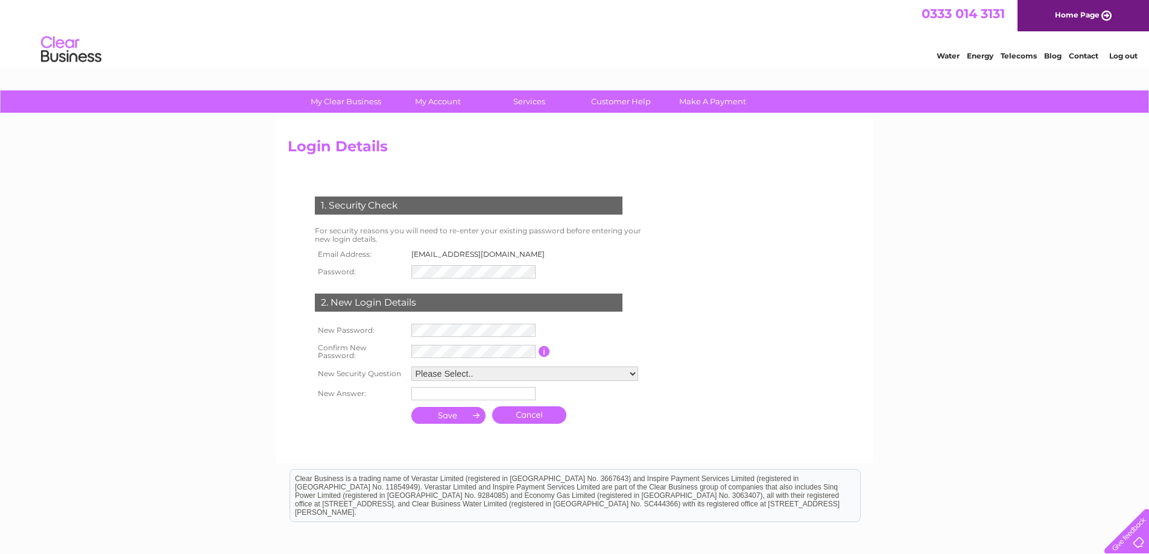
click at [442, 410] on input "submit" at bounding box center [448, 415] width 75 height 17
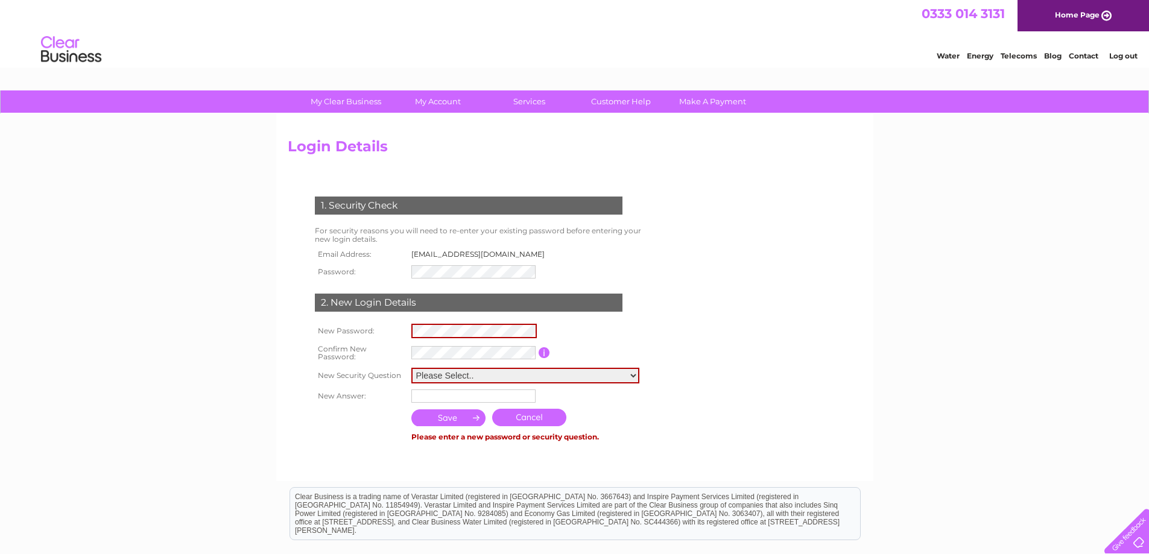
click at [536, 419] on link "Cancel" at bounding box center [529, 417] width 74 height 17
click at [536, 418] on link "Cancel" at bounding box center [529, 417] width 74 height 17
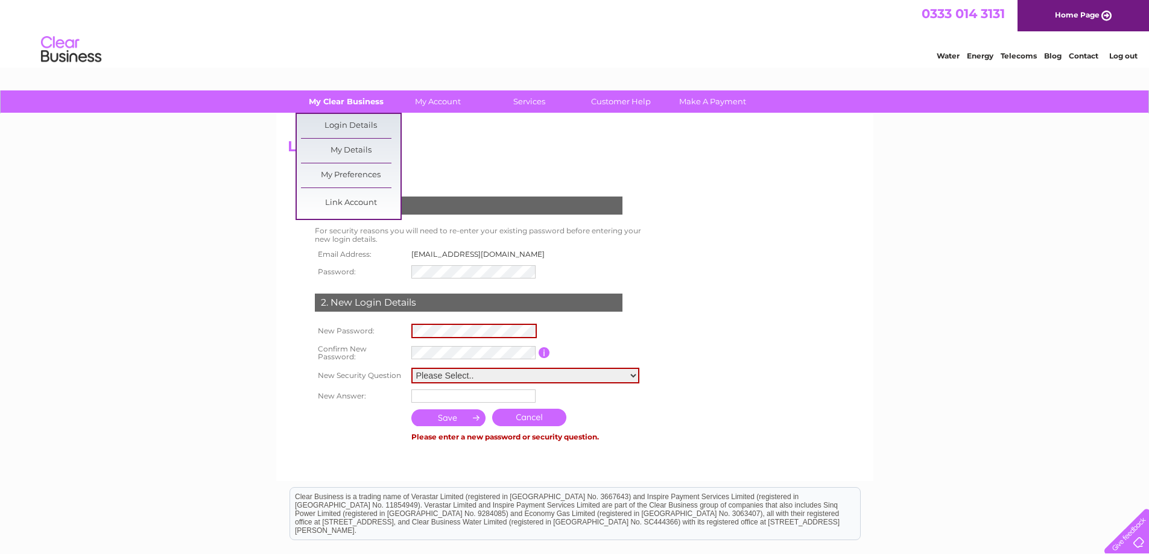
click at [341, 104] on link "My Clear Business" at bounding box center [346, 101] width 100 height 22
click at [340, 149] on link "My Details" at bounding box center [351, 151] width 100 height 24
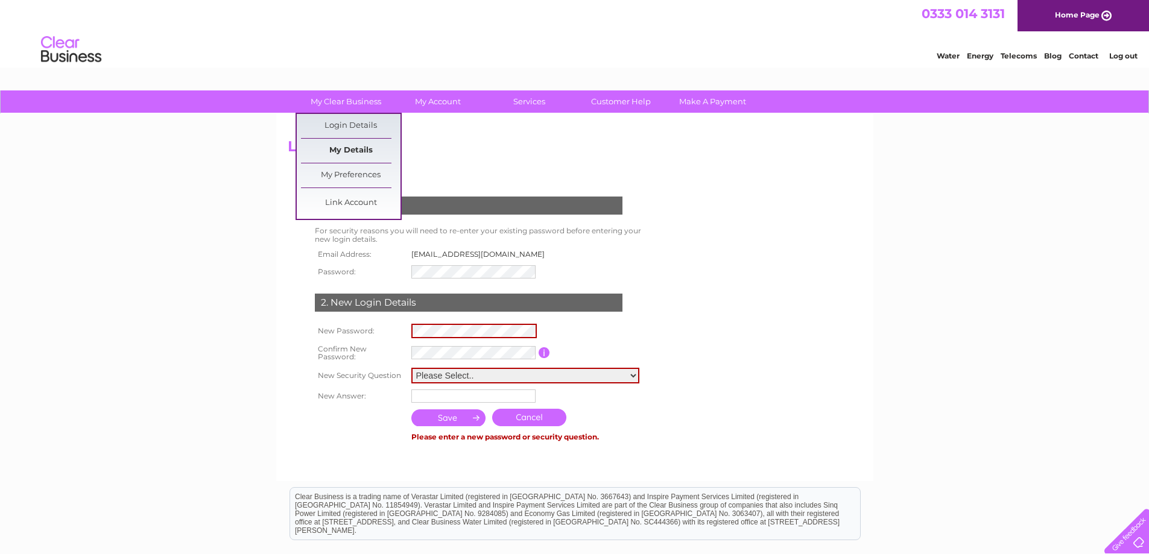
click at [340, 149] on link "My Details" at bounding box center [351, 151] width 100 height 24
click at [353, 150] on link "My Details" at bounding box center [351, 151] width 100 height 24
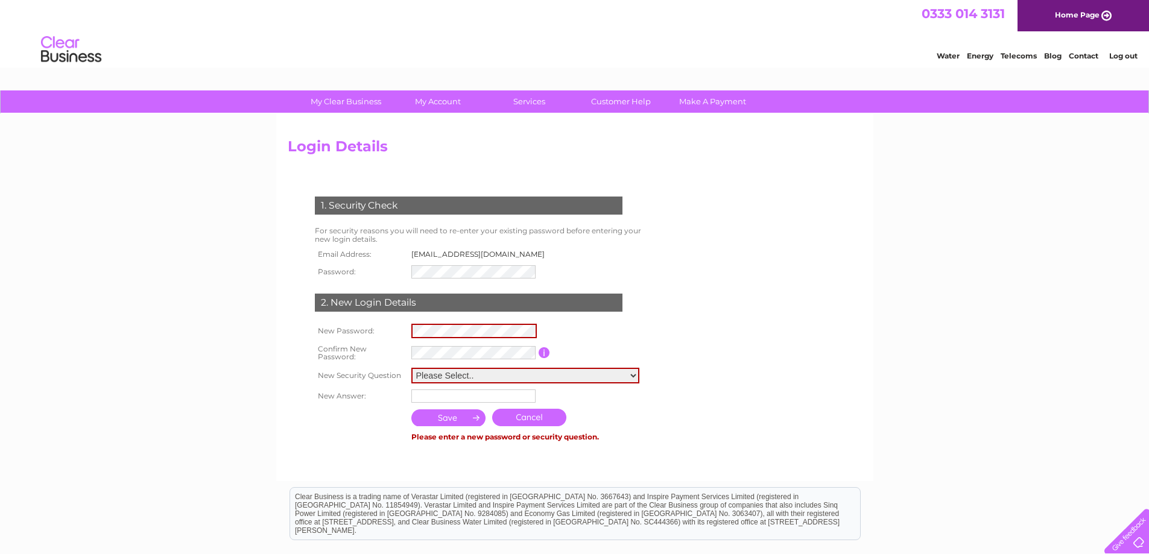
click at [500, 160] on h2 "Login Details" at bounding box center [575, 149] width 574 height 23
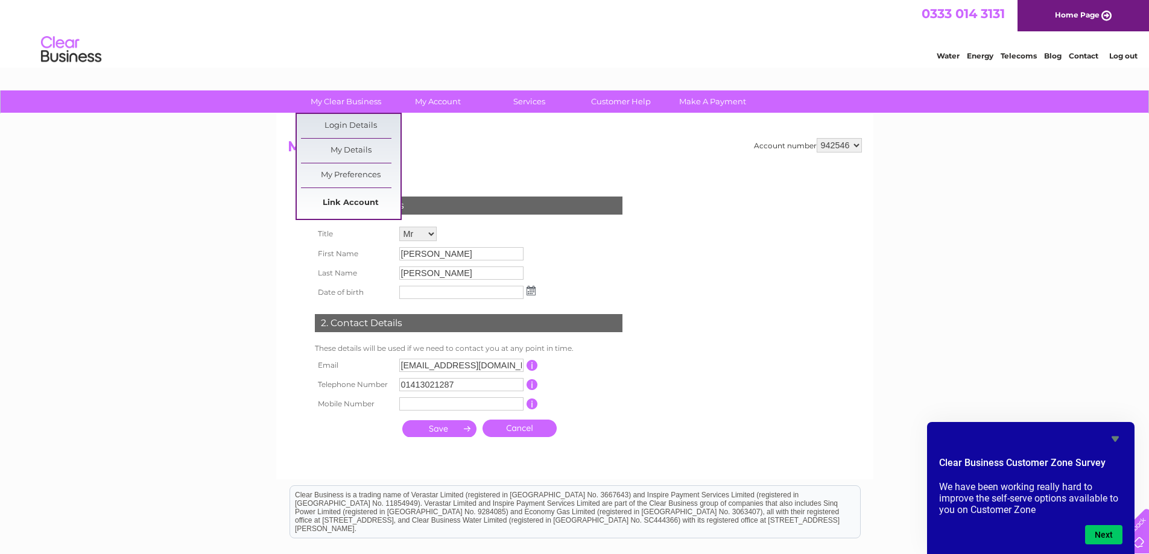
click at [345, 202] on link "Link Account" at bounding box center [351, 203] width 100 height 24
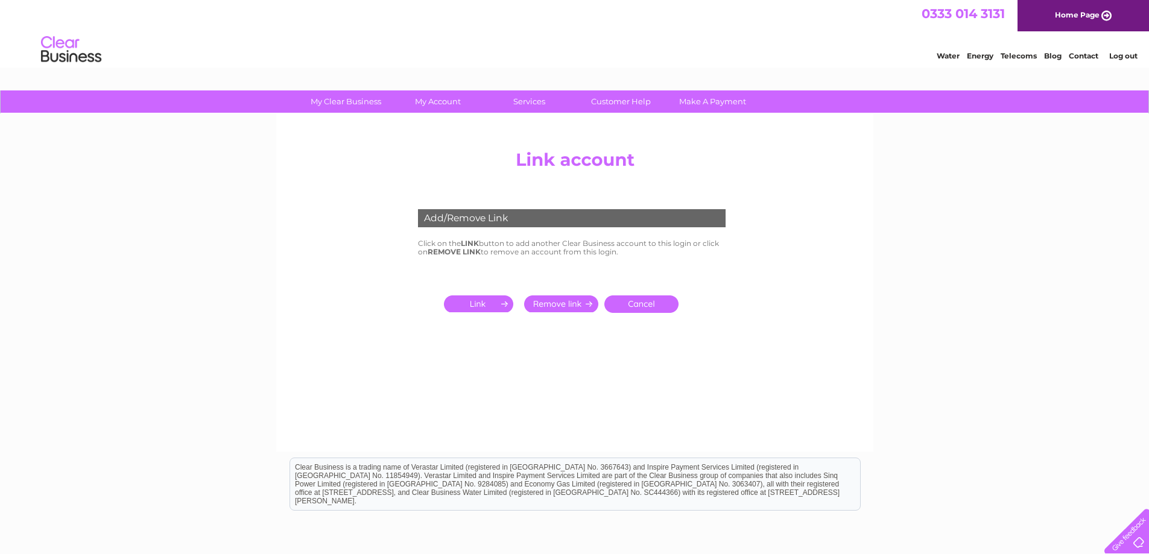
click at [489, 303] on input "submit" at bounding box center [481, 304] width 74 height 17
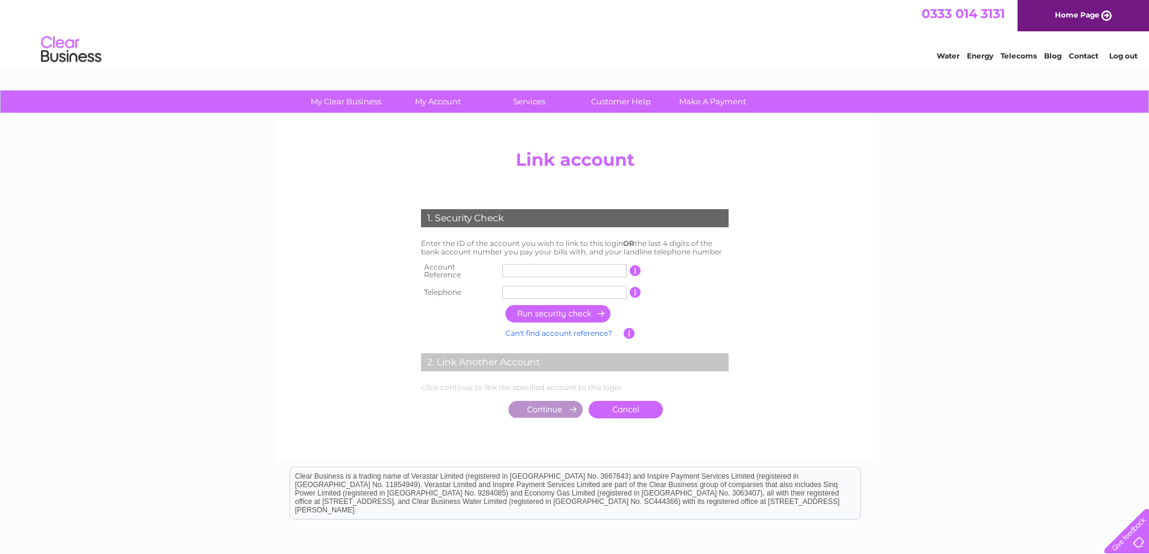
click at [537, 268] on input "text" at bounding box center [564, 270] width 124 height 13
type input "943689"
click at [537, 290] on input "text" at bounding box center [564, 292] width 124 height 13
click at [569, 309] on input "button" at bounding box center [558, 313] width 106 height 17
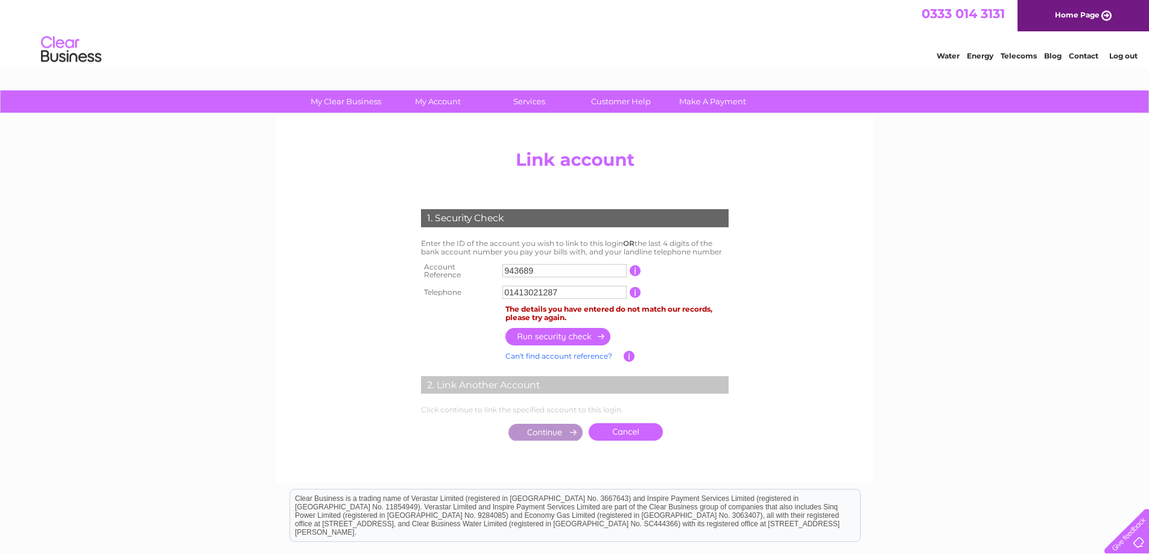
click at [632, 287] on input "button" at bounding box center [635, 292] width 11 height 11
click at [596, 292] on input "01413021287" at bounding box center [564, 292] width 124 height 13
click at [577, 334] on input "button" at bounding box center [558, 336] width 106 height 17
click at [571, 294] on input "01413021249" at bounding box center [564, 292] width 124 height 13
drag, startPoint x: 570, startPoint y: 291, endPoint x: 484, endPoint y: 285, distance: 86.5
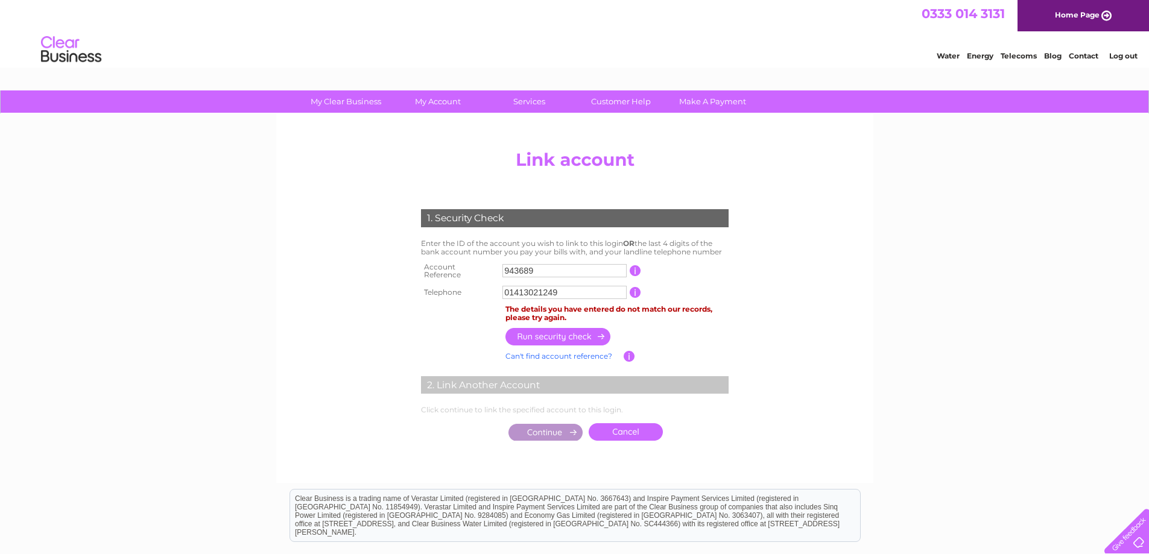
click at [484, 285] on tr "Telephone 01413021249 1 of the landline telephone numbers you have given us" at bounding box center [575, 292] width 314 height 19
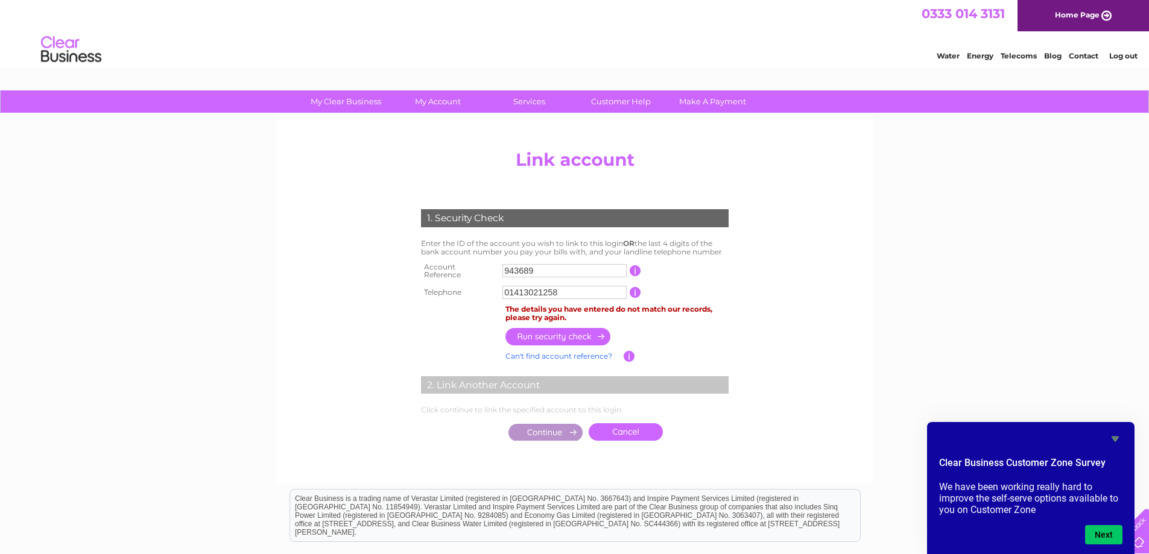
click at [562, 335] on input "button" at bounding box center [558, 336] width 106 height 17
click at [627, 351] on input "button" at bounding box center [629, 356] width 11 height 11
click at [635, 289] on input "button" at bounding box center [635, 292] width 11 height 11
click at [599, 286] on input "01413021258" at bounding box center [564, 292] width 124 height 13
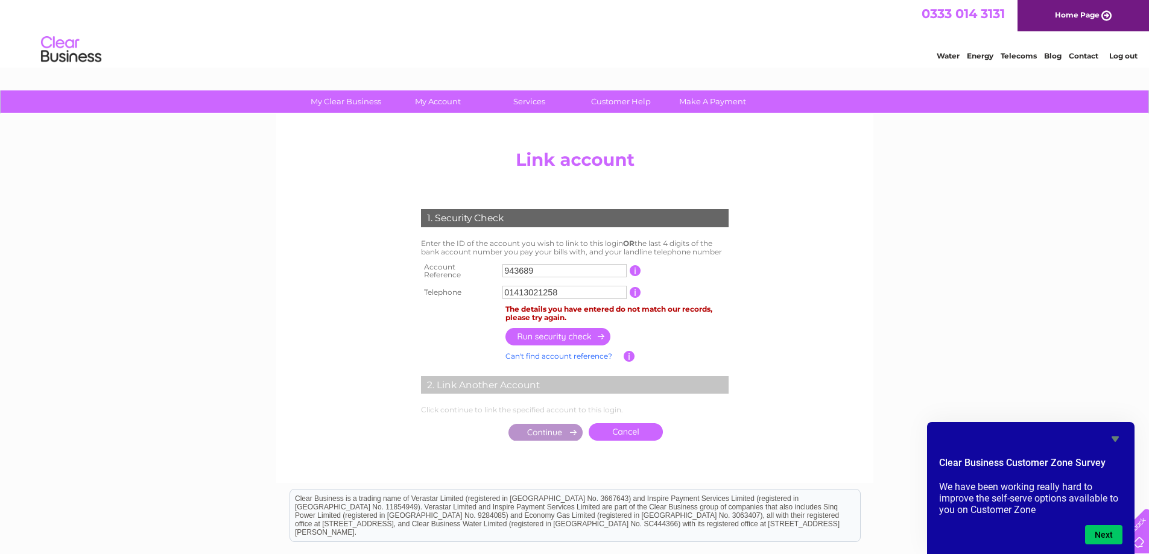
drag, startPoint x: 599, startPoint y: 285, endPoint x: 592, endPoint y: 284, distance: 6.7
click at [592, 286] on input "01413021258" at bounding box center [564, 292] width 124 height 13
type input "01413021247"
click at [574, 332] on input "button" at bounding box center [558, 336] width 106 height 17
click at [562, 264] on input "943689" at bounding box center [564, 270] width 124 height 13
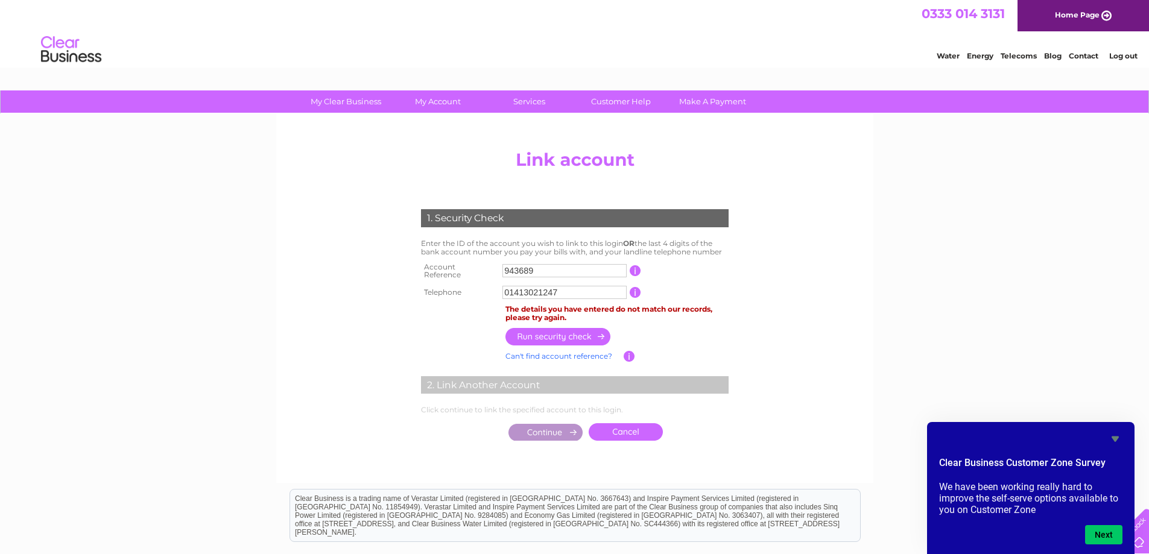
click at [548, 270] on input "943689" at bounding box center [564, 270] width 124 height 13
click at [44, 28] on div "0333 014 3131 Home Page" at bounding box center [574, 15] width 1149 height 31
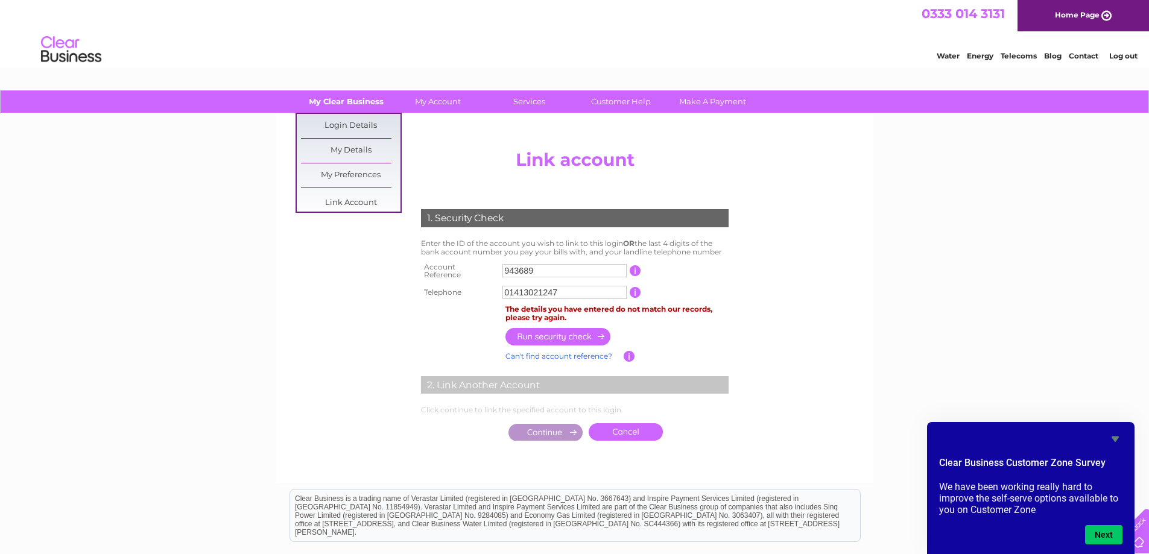
click at [341, 102] on link "My Clear Business" at bounding box center [346, 101] width 100 height 22
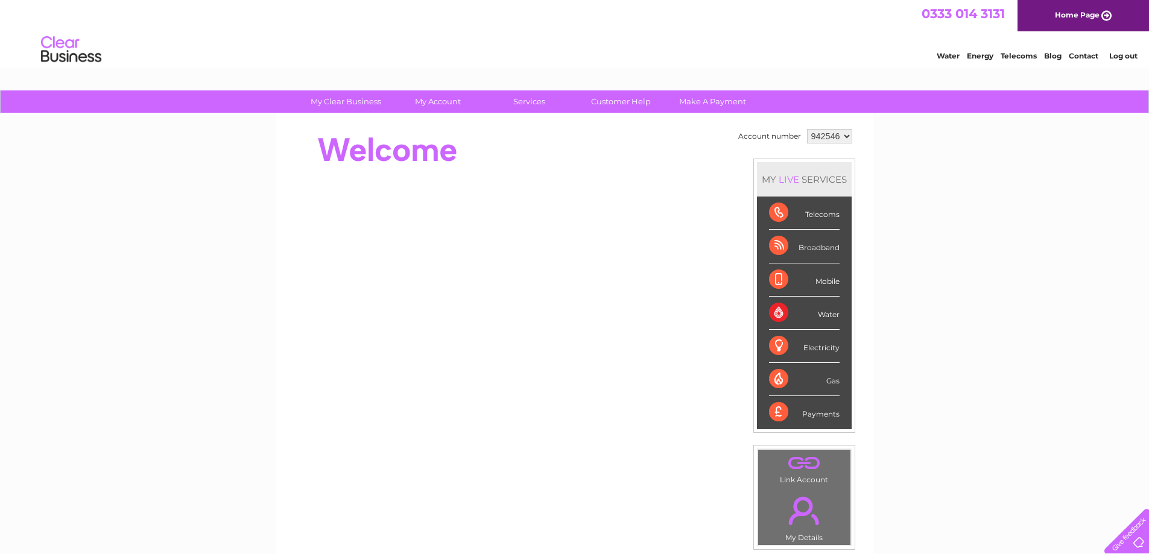
click at [826, 312] on div "Water" at bounding box center [804, 313] width 71 height 33
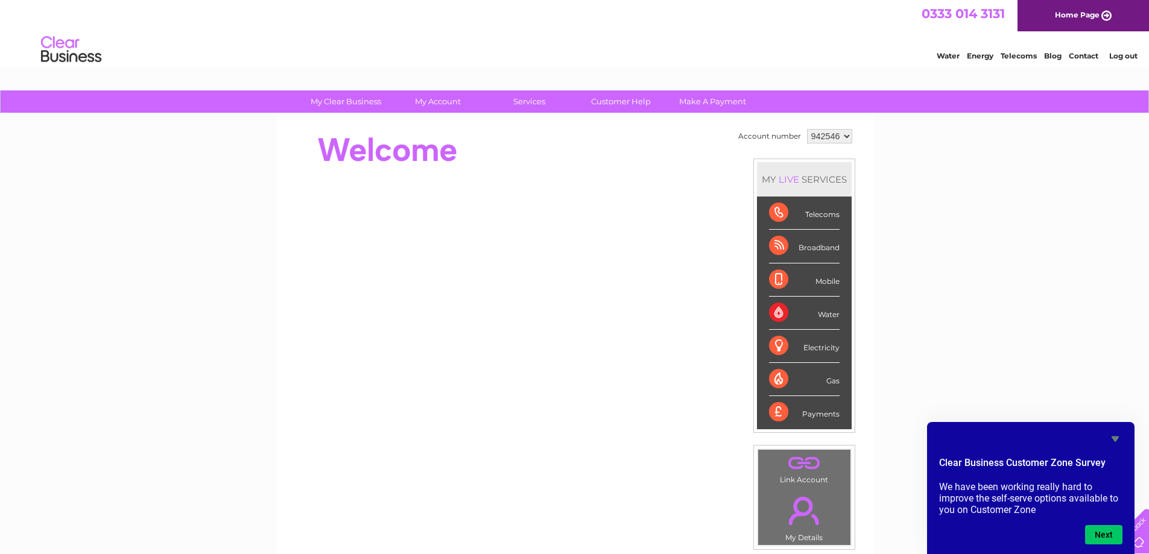
click at [1115, 440] on icon "Hide survey" at bounding box center [1115, 439] width 7 height 5
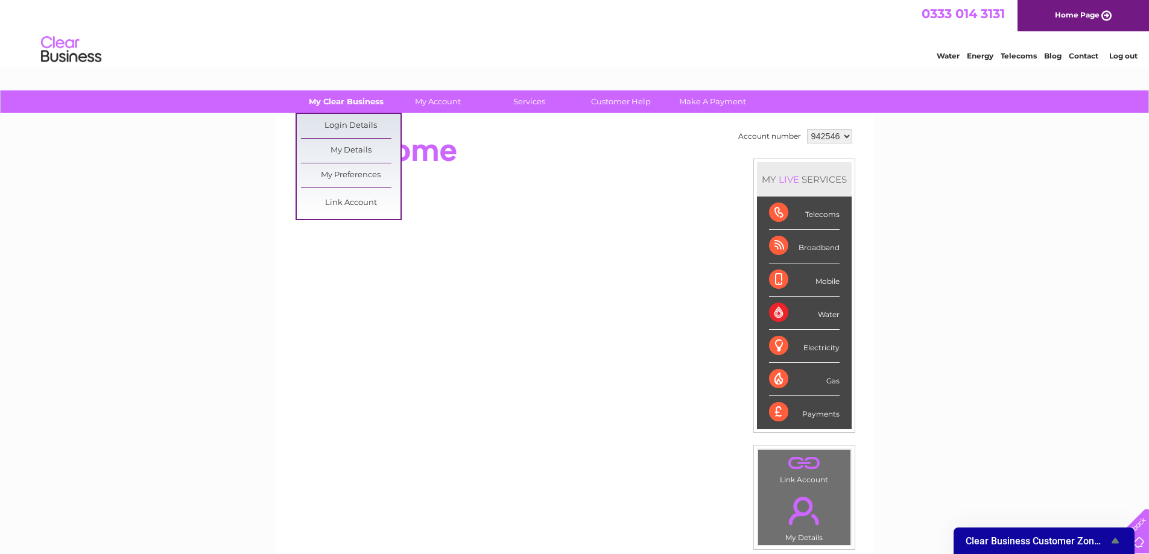
click at [350, 99] on link "My Clear Business" at bounding box center [346, 101] width 100 height 22
click at [346, 191] on link "Link Account" at bounding box center [351, 203] width 100 height 24
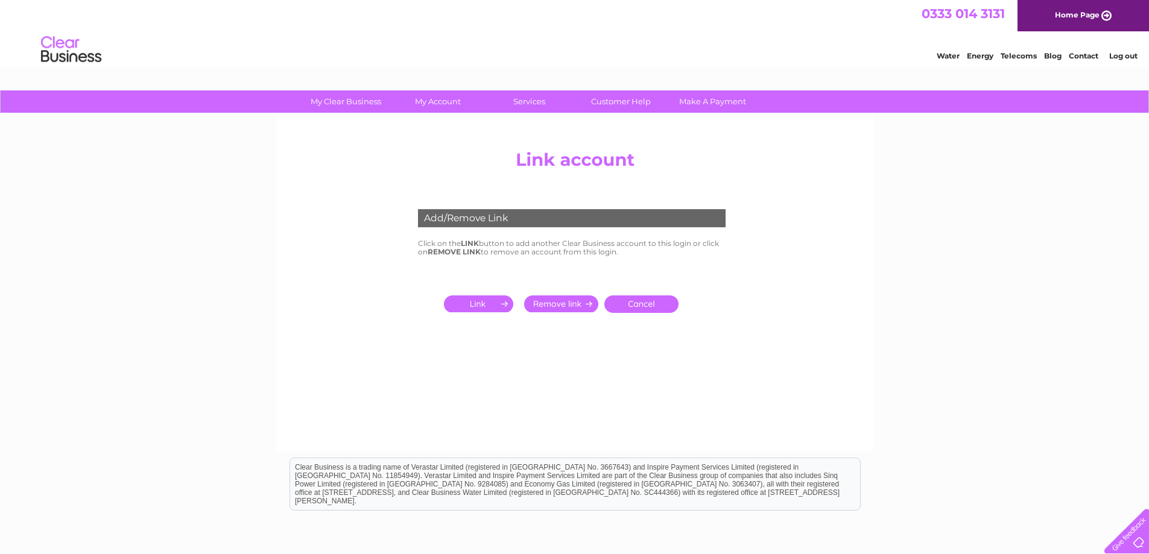
click at [490, 307] on input "submit" at bounding box center [481, 304] width 74 height 17
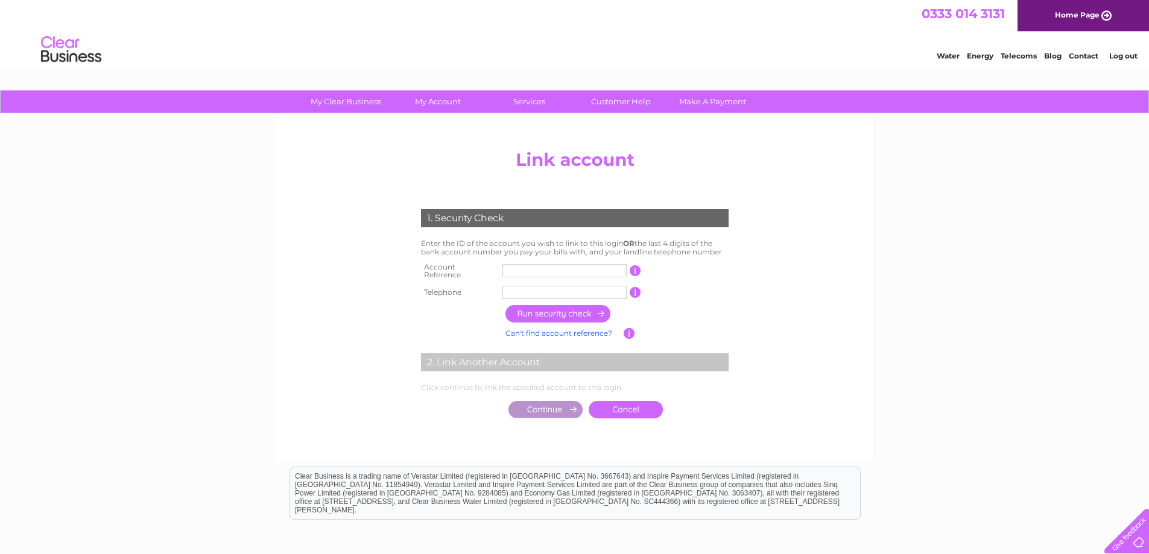
click at [536, 267] on input "text" at bounding box center [564, 270] width 124 height 13
type input "943869"
click at [569, 286] on input "text" at bounding box center [564, 292] width 124 height 13
click at [551, 312] on input "button" at bounding box center [558, 313] width 106 height 17
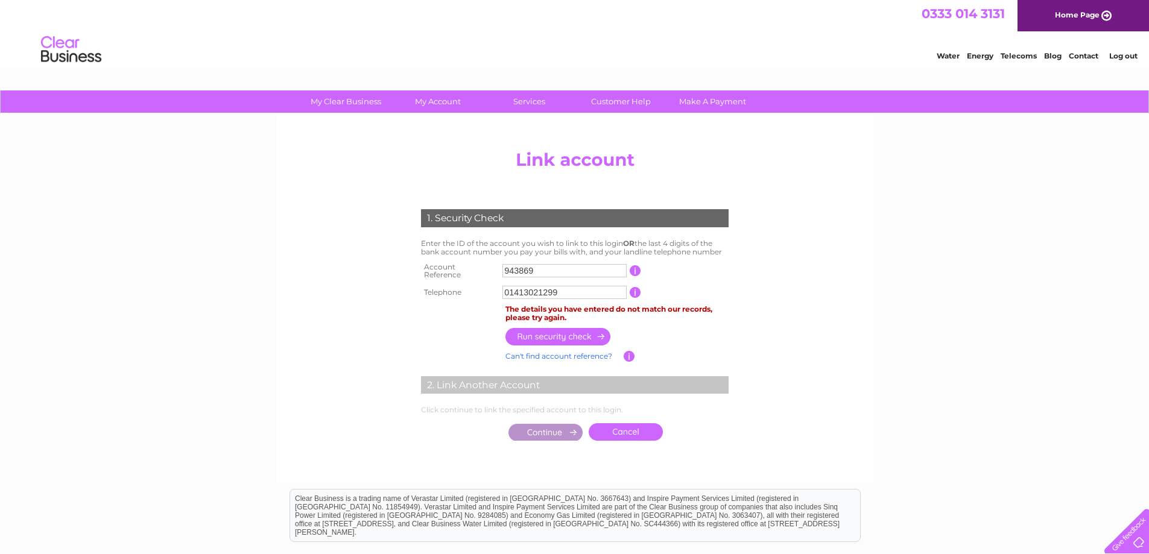
drag, startPoint x: 560, startPoint y: 287, endPoint x: 547, endPoint y: 287, distance: 12.7
click at [547, 287] on input "01413021299" at bounding box center [564, 292] width 124 height 13
type input "01413021287"
click at [551, 330] on input "button" at bounding box center [558, 336] width 106 height 17
